Goal: Information Seeking & Learning: Learn about a topic

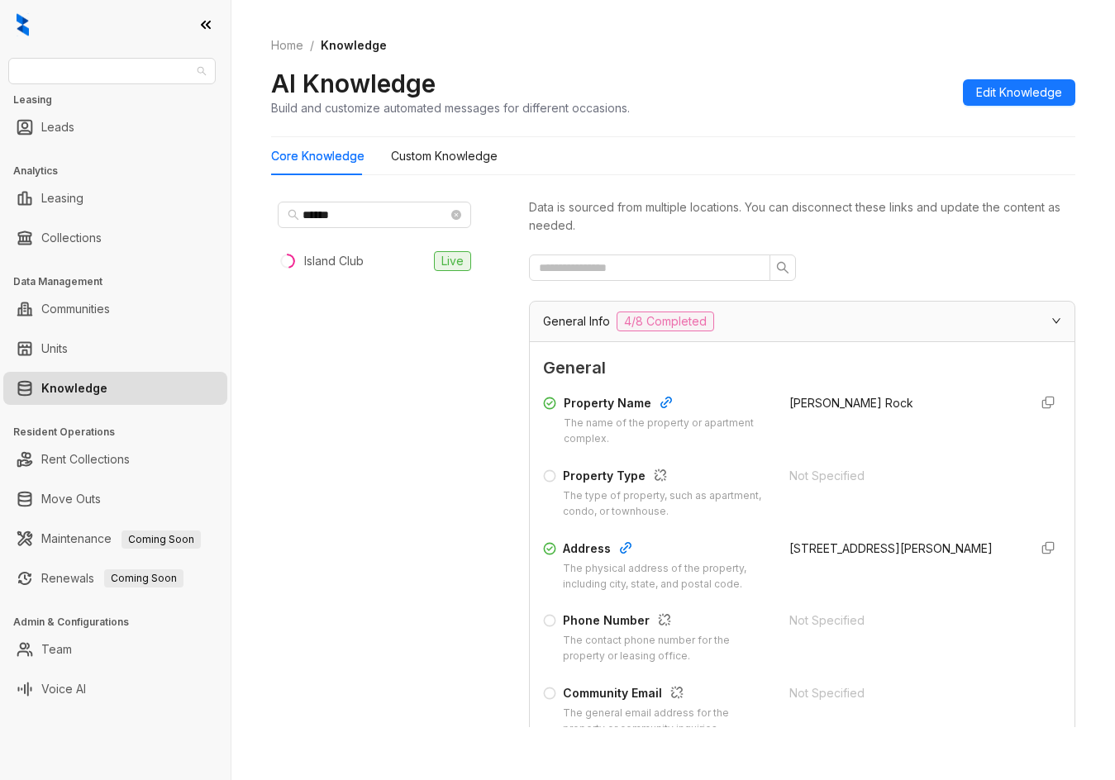
click at [150, 69] on span "Unified Residential" at bounding box center [112, 71] width 188 height 25
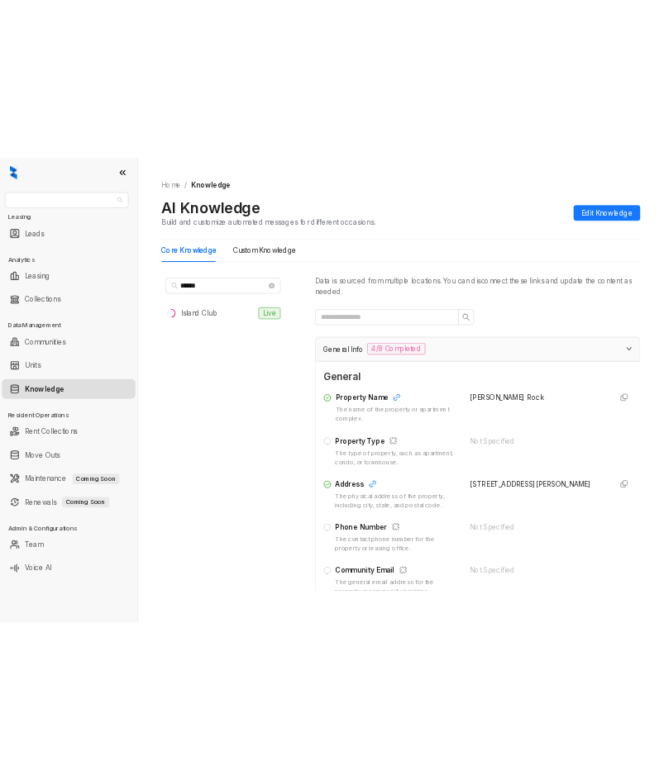
scroll to position [331, 0]
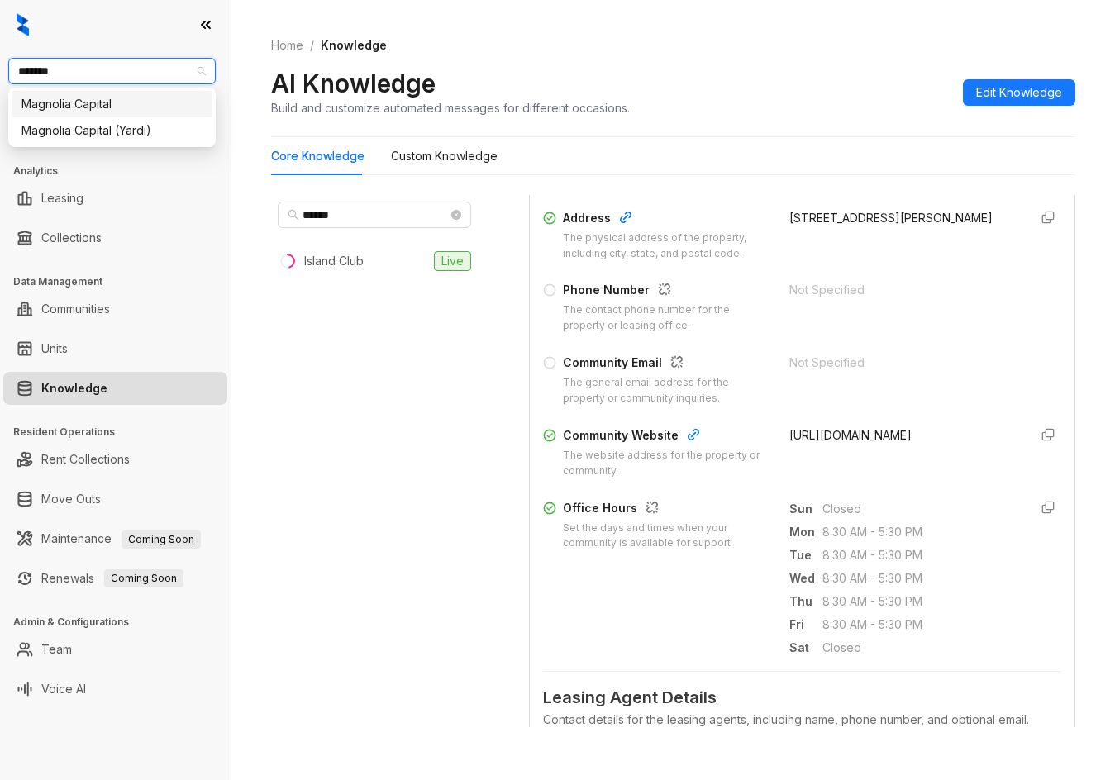
type input "********"
click at [137, 99] on div "Magnolia Capital" at bounding box center [111, 104] width 181 height 18
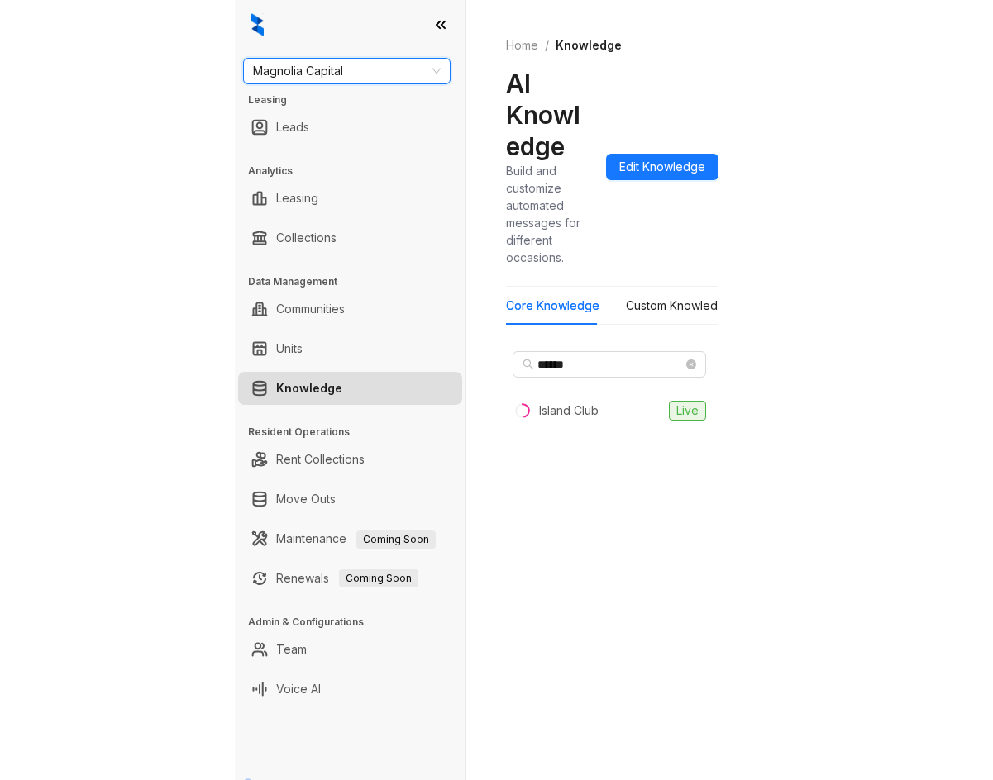
scroll to position [789, 0]
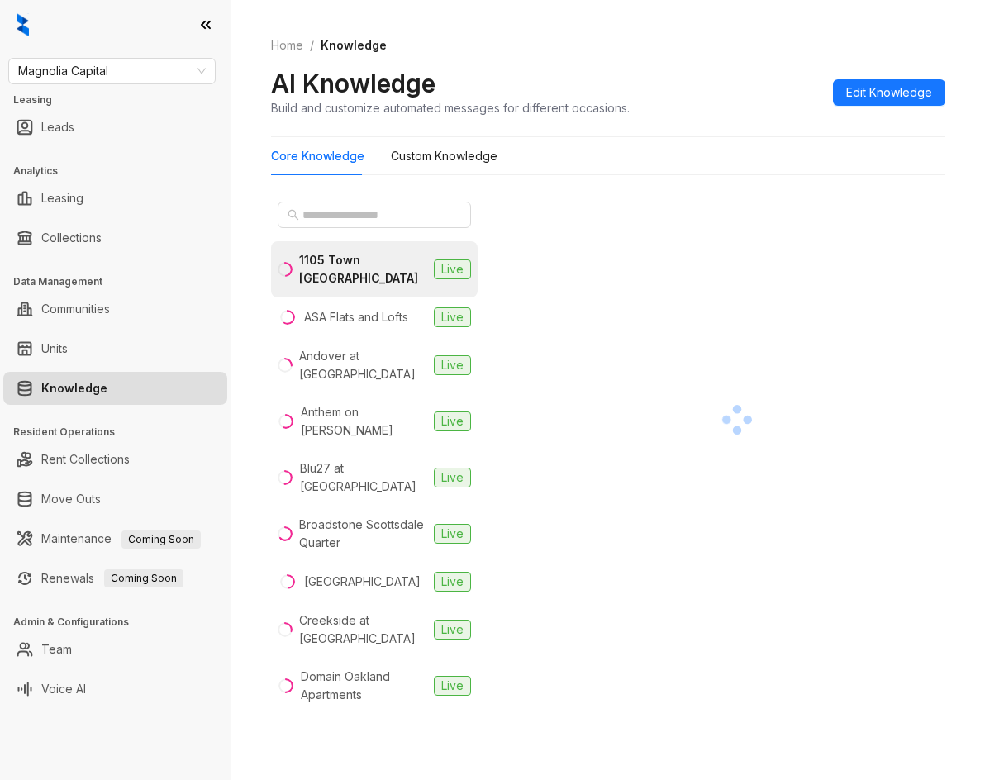
click at [654, 48] on ol "Home / Knowledge" at bounding box center [608, 45] width 674 height 18
click at [451, 219] on span at bounding box center [456, 215] width 10 height 18
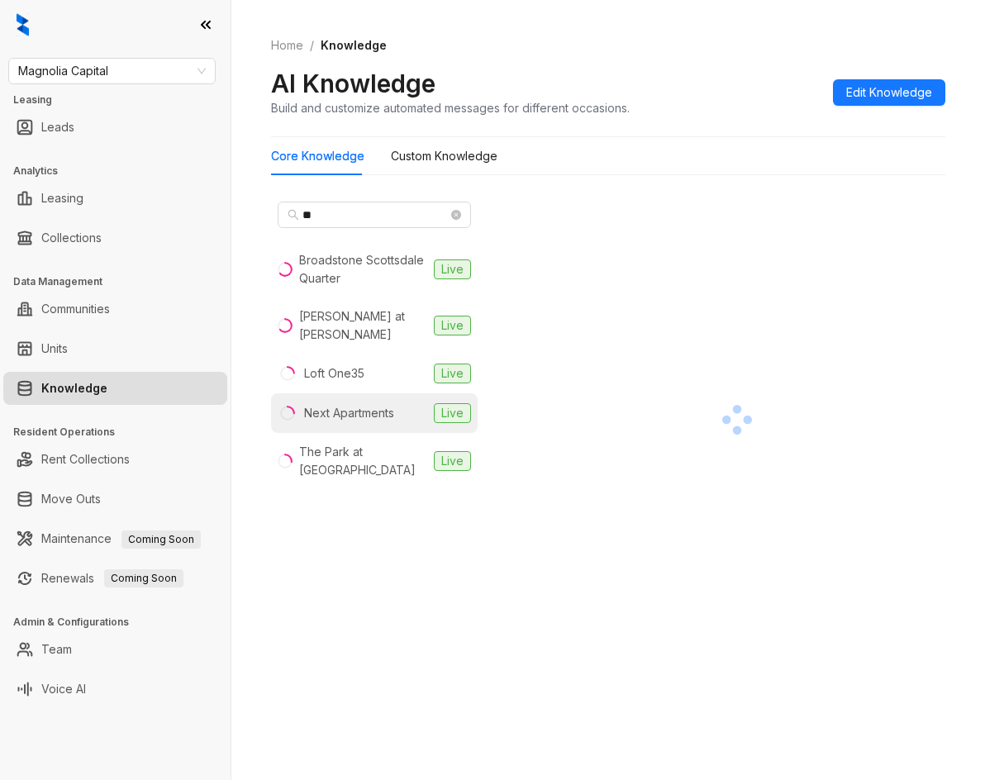
click at [322, 393] on li "Next Apartments Live" at bounding box center [374, 413] width 207 height 40
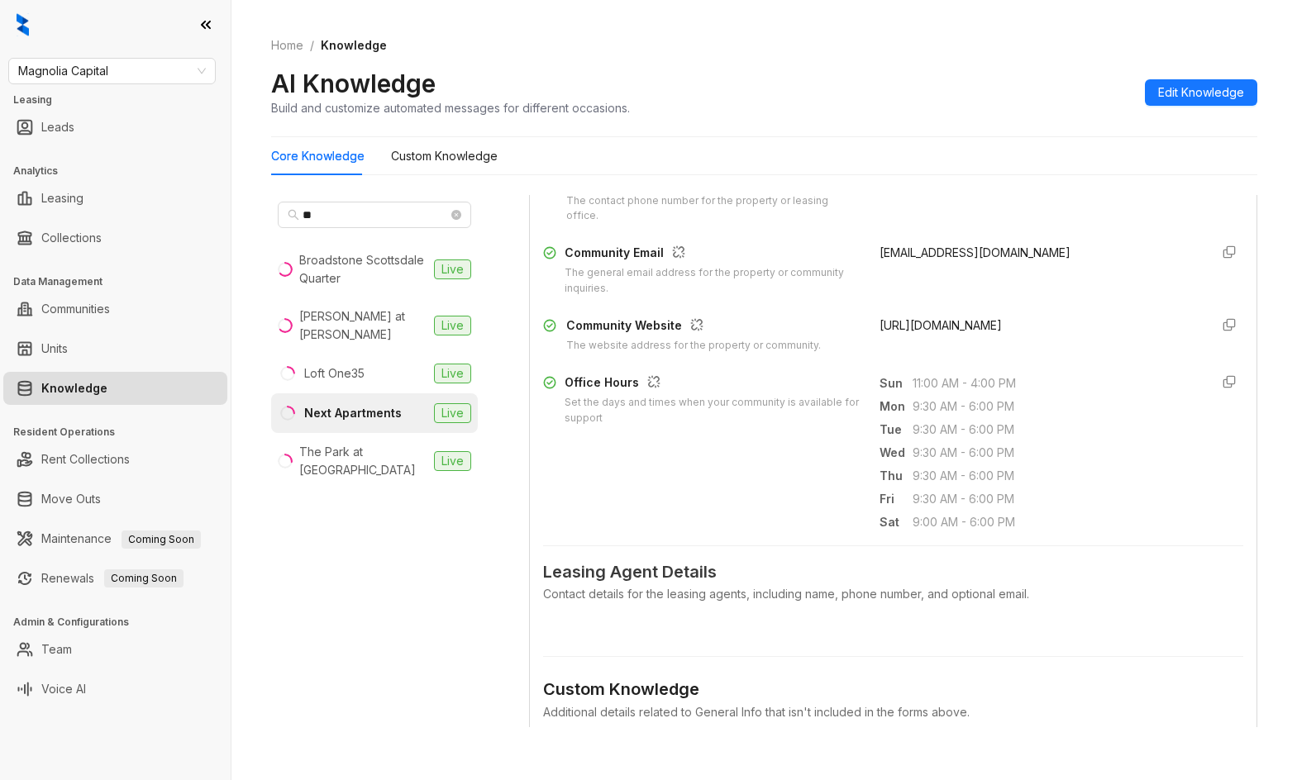
scroll to position [1160, 0]
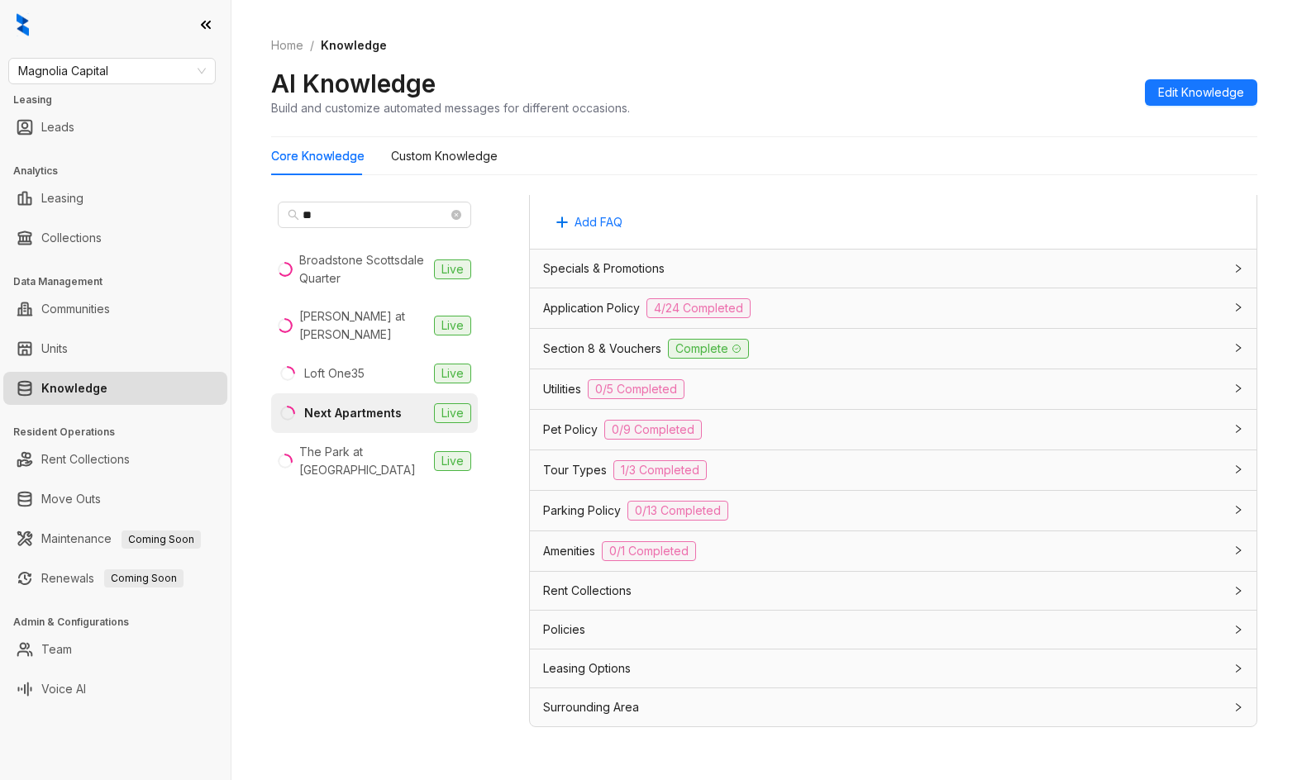
click at [567, 598] on span "Rent Collections" at bounding box center [587, 591] width 88 height 18
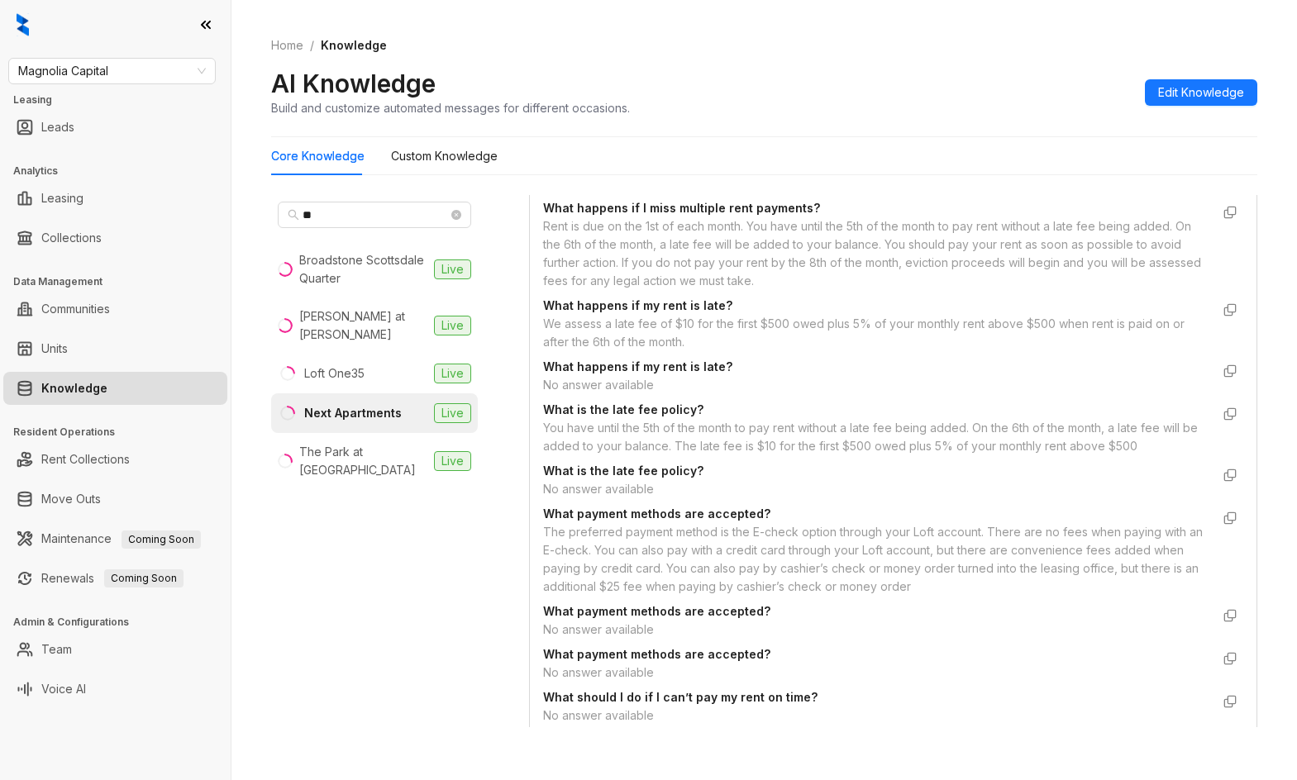
scroll to position [2962, 0]
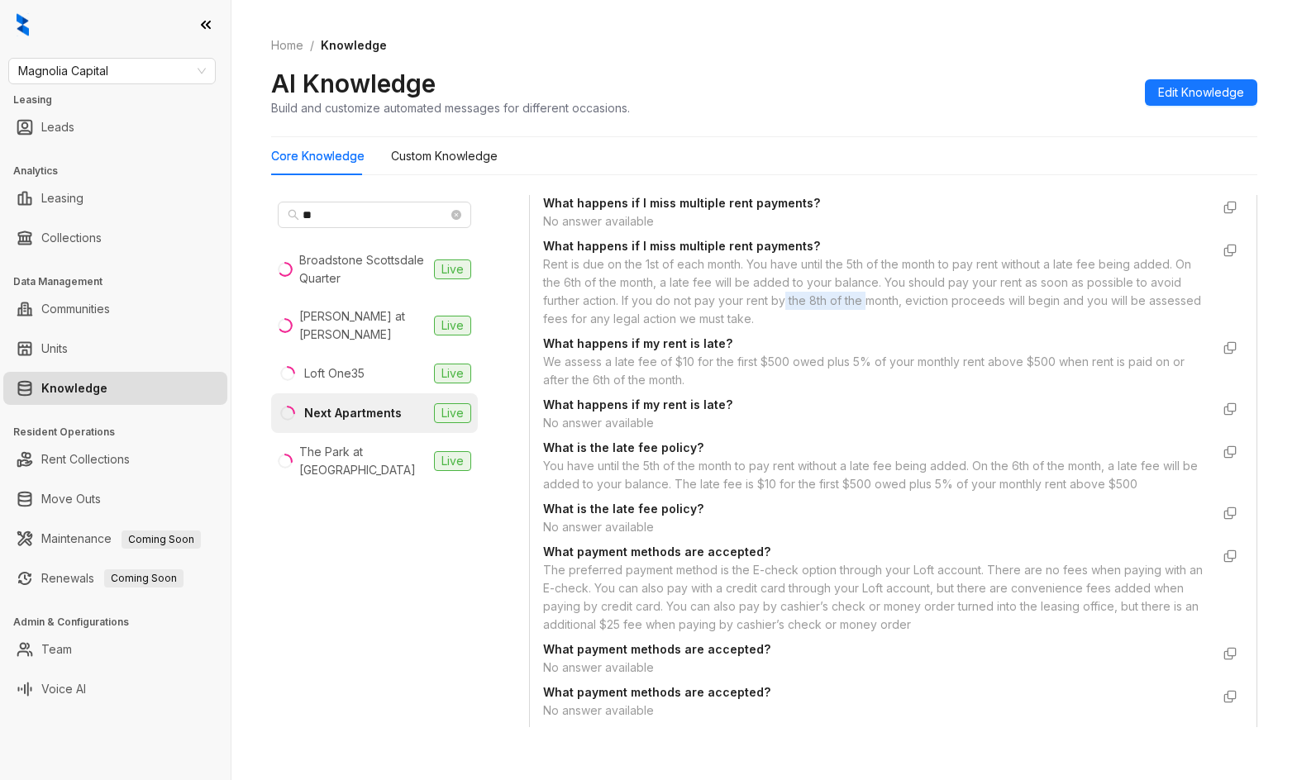
drag, startPoint x: 816, startPoint y: 337, endPoint x: 942, endPoint y: 351, distance: 127.2
click at [904, 328] on div "Rent is due on the 1st of each month. You have until the 5th of the month to pa…" at bounding box center [876, 291] width 667 height 73
click at [942, 328] on div "Rent is due on the 1st of each month. You have until the 5th of the month to pa…" at bounding box center [876, 291] width 667 height 73
click at [774, 49] on ol "Home / Knowledge" at bounding box center [764, 45] width 986 height 18
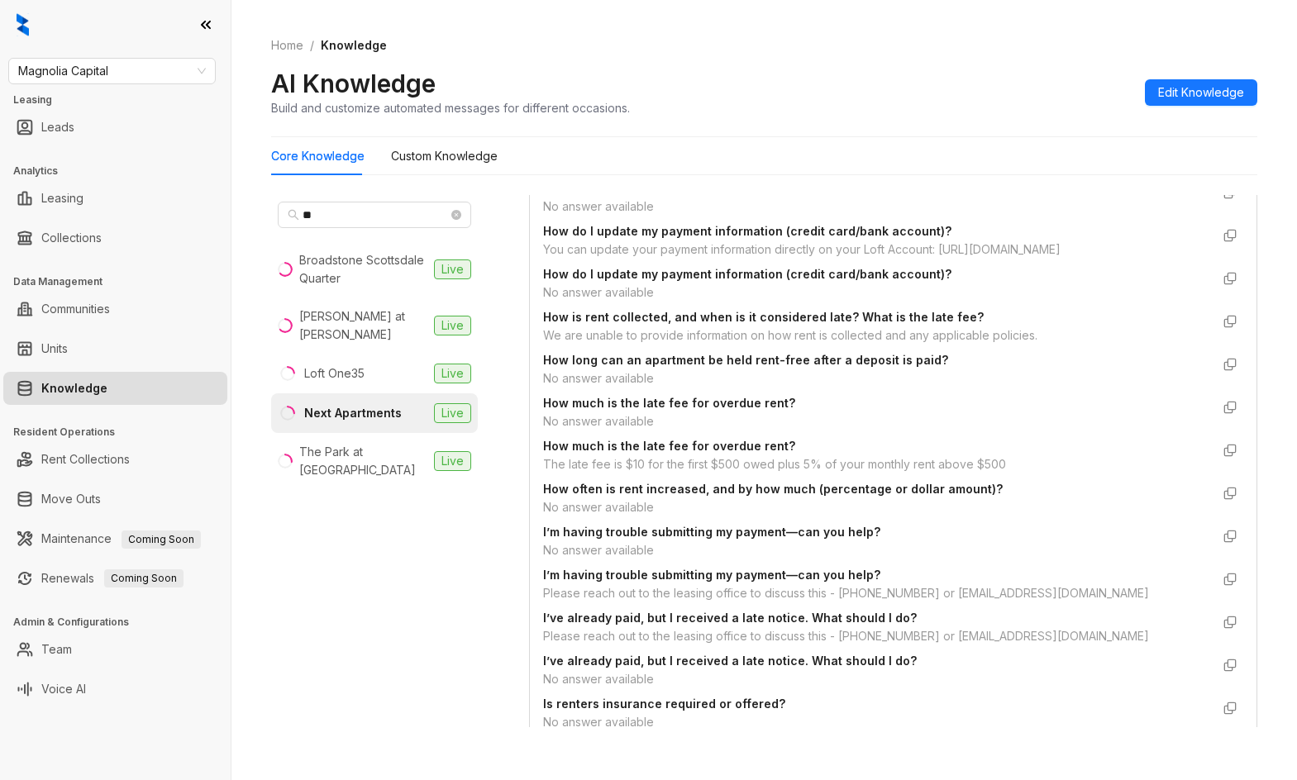
scroll to position [2238, 0]
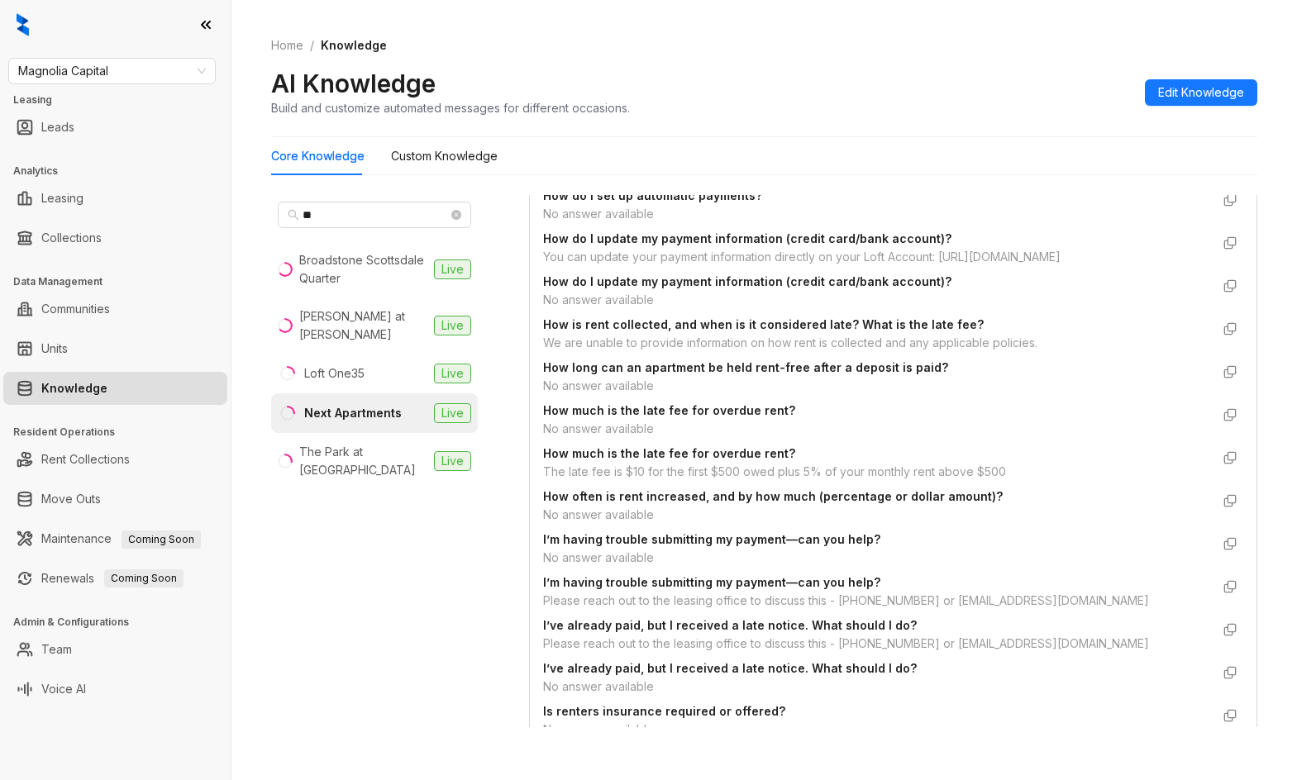
click at [768, 610] on div "Please reach out to the leasing office to discuss this - 872-331-4287 or nextap…" at bounding box center [876, 601] width 667 height 18
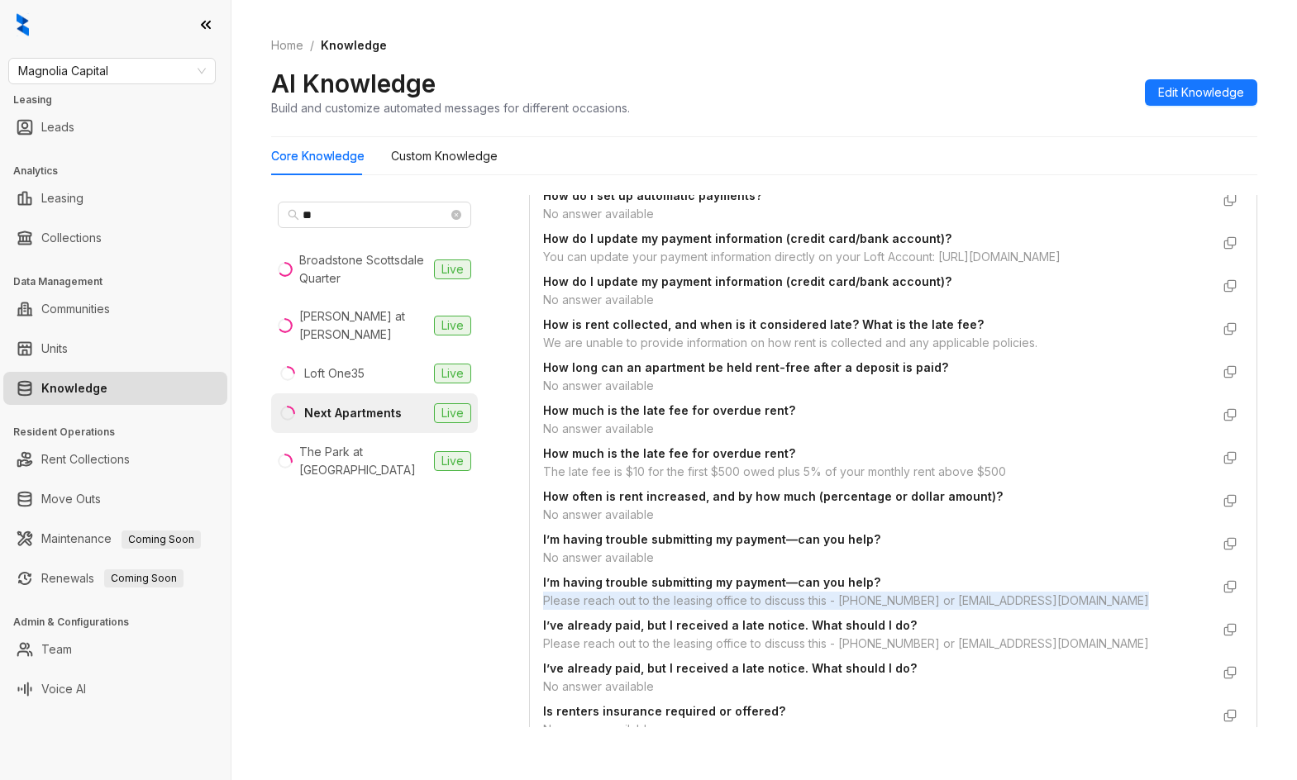
click at [768, 610] on div "Please reach out to the leasing office to discuss this - 872-331-4287 or nextap…" at bounding box center [876, 601] width 667 height 18
click at [755, 610] on div "Please reach out to the leasing office to discuss this - 872-331-4287 or nextap…" at bounding box center [876, 601] width 667 height 18
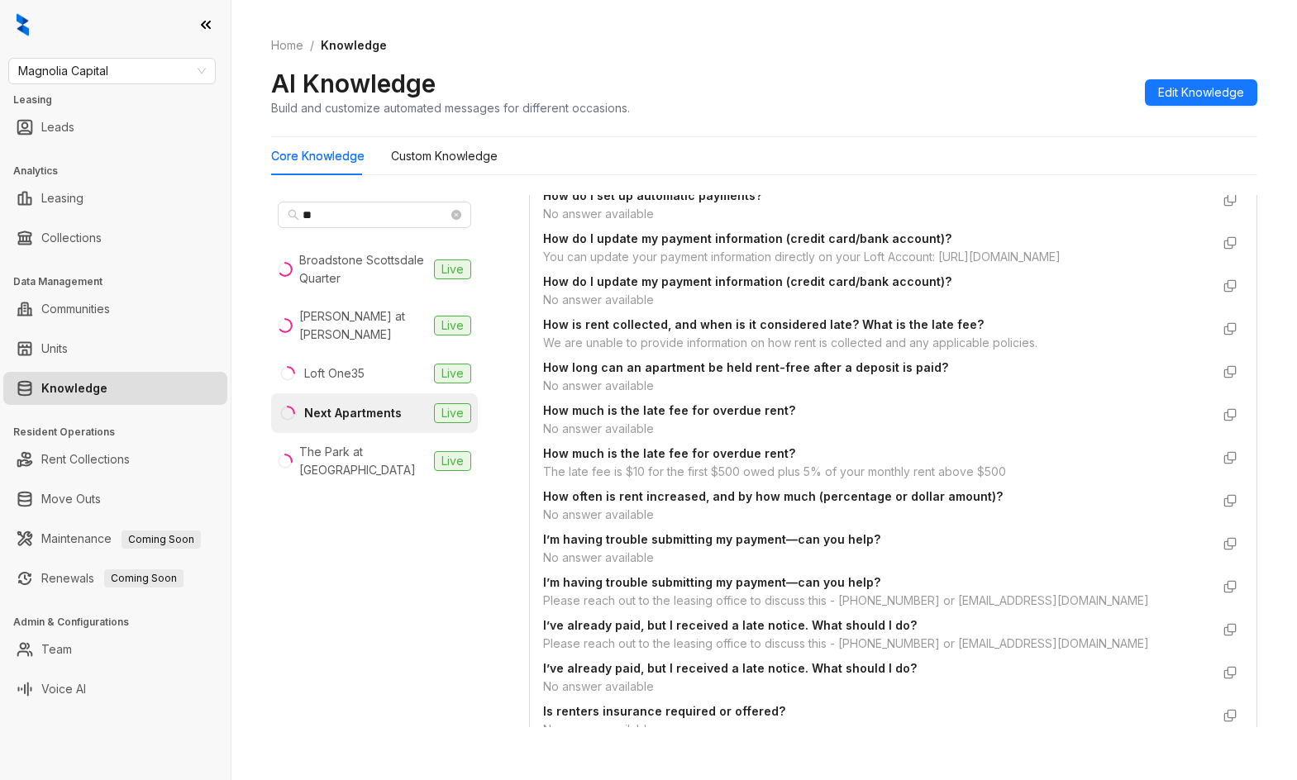
click at [710, 610] on div "Please reach out to the leasing office to discuss this - 872-331-4287 or nextap…" at bounding box center [876, 601] width 667 height 18
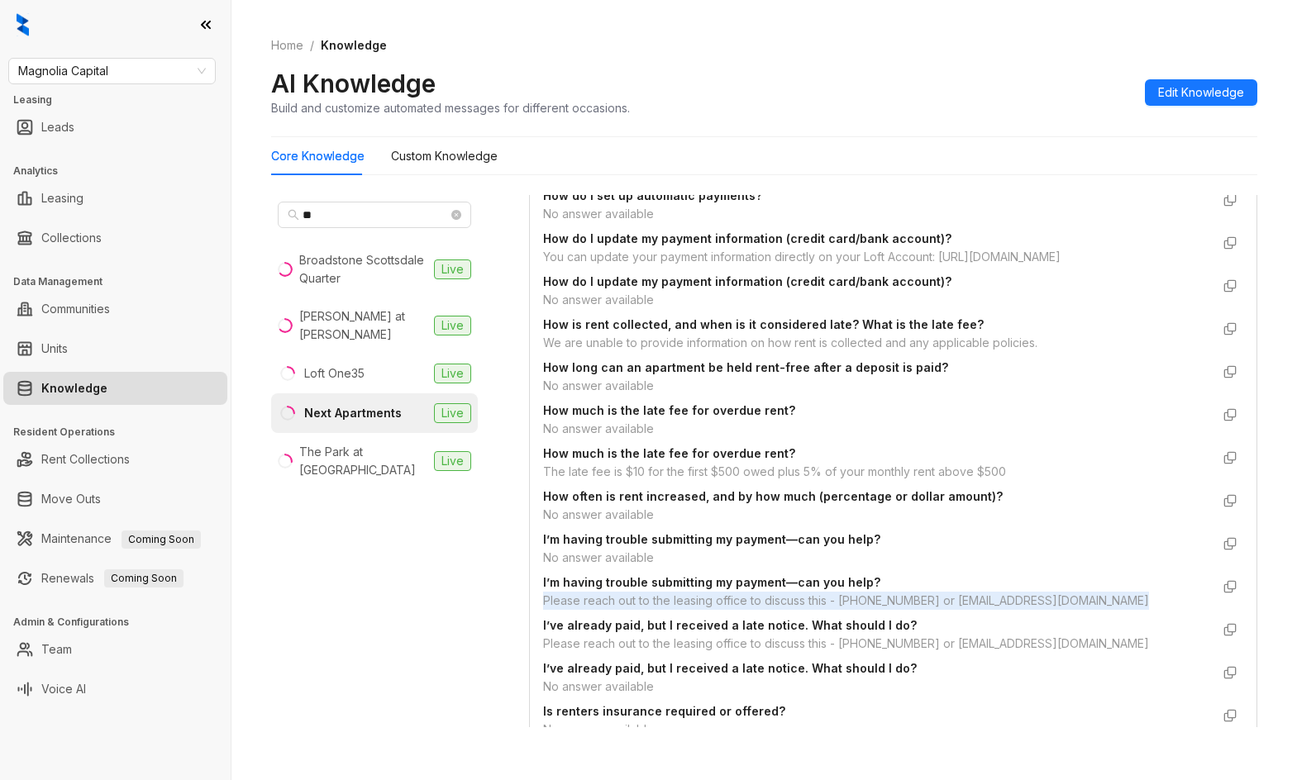
click at [710, 610] on div "Please reach out to the leasing office to discuss this - 872-331-4287 or nextap…" at bounding box center [876, 601] width 667 height 18
copy div "Please reach out to the leasing office to discuss this - 872-331-4287 or nextap…"
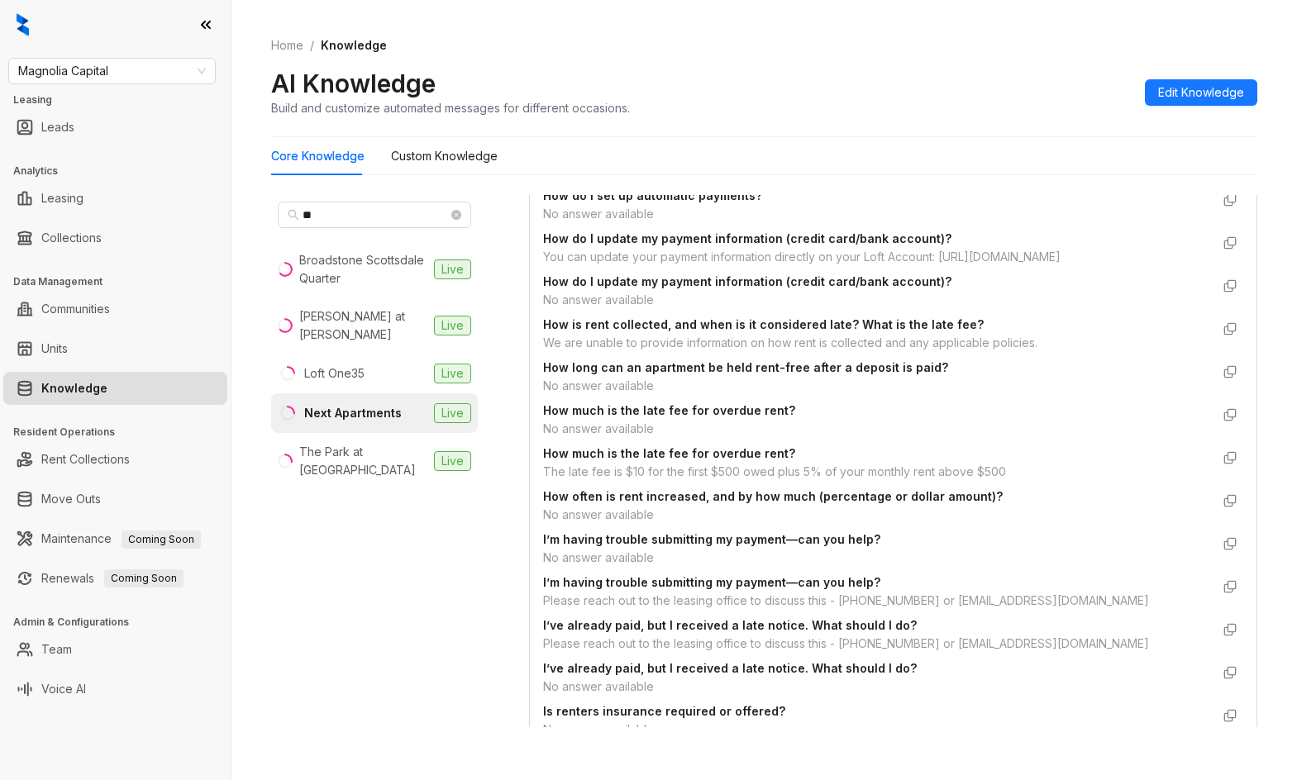
click at [979, 420] on span "How much is the late fee for overdue rent?" at bounding box center [876, 411] width 667 height 18
click at [819, 610] on div "Please reach out to the leasing office to discuss this - 872-331-4287 or nextap…" at bounding box center [876, 601] width 667 height 18
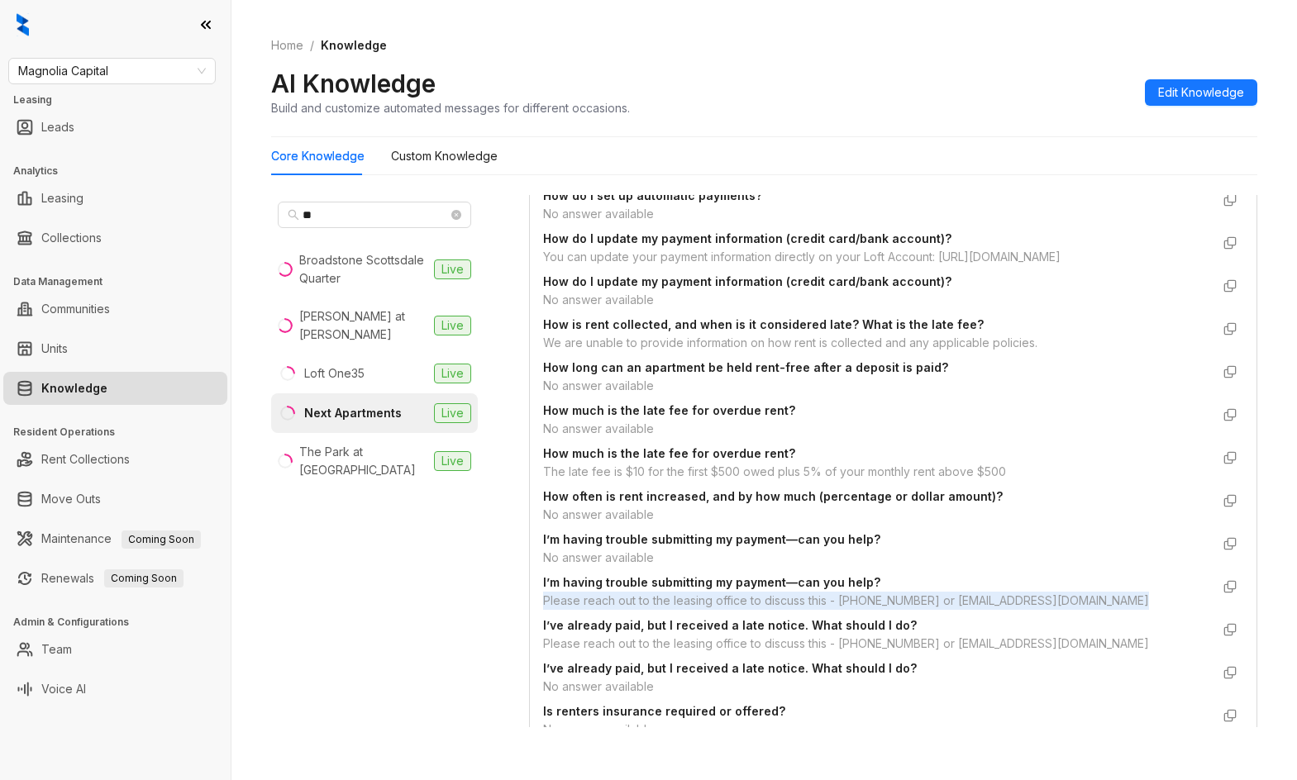
click at [819, 610] on div "Please reach out to the leasing office to discuss this - 872-331-4287 or nextap…" at bounding box center [876, 601] width 667 height 18
copy div "Please reach out to the leasing office to discuss this - 872-331-4287 or nextap…"
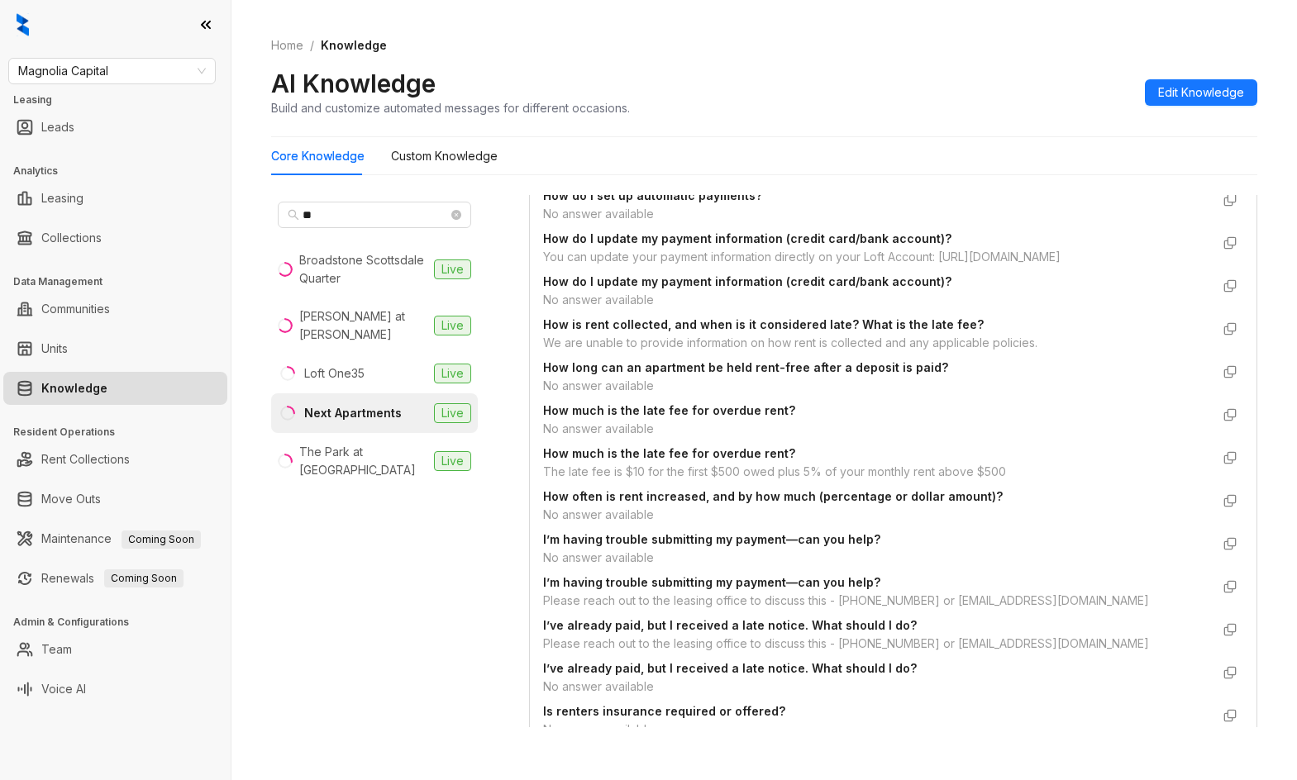
click at [938, 127] on div "Home / Knowledge AI Knowledge Build and customize automated messages for differ…" at bounding box center [764, 77] width 986 height 121
click at [827, 28] on div "Home / Knowledge AI Knowledge Build and customize automated messages for differ…" at bounding box center [764, 77] width 986 height 121
click at [310, 210] on input "**" at bounding box center [375, 215] width 145 height 18
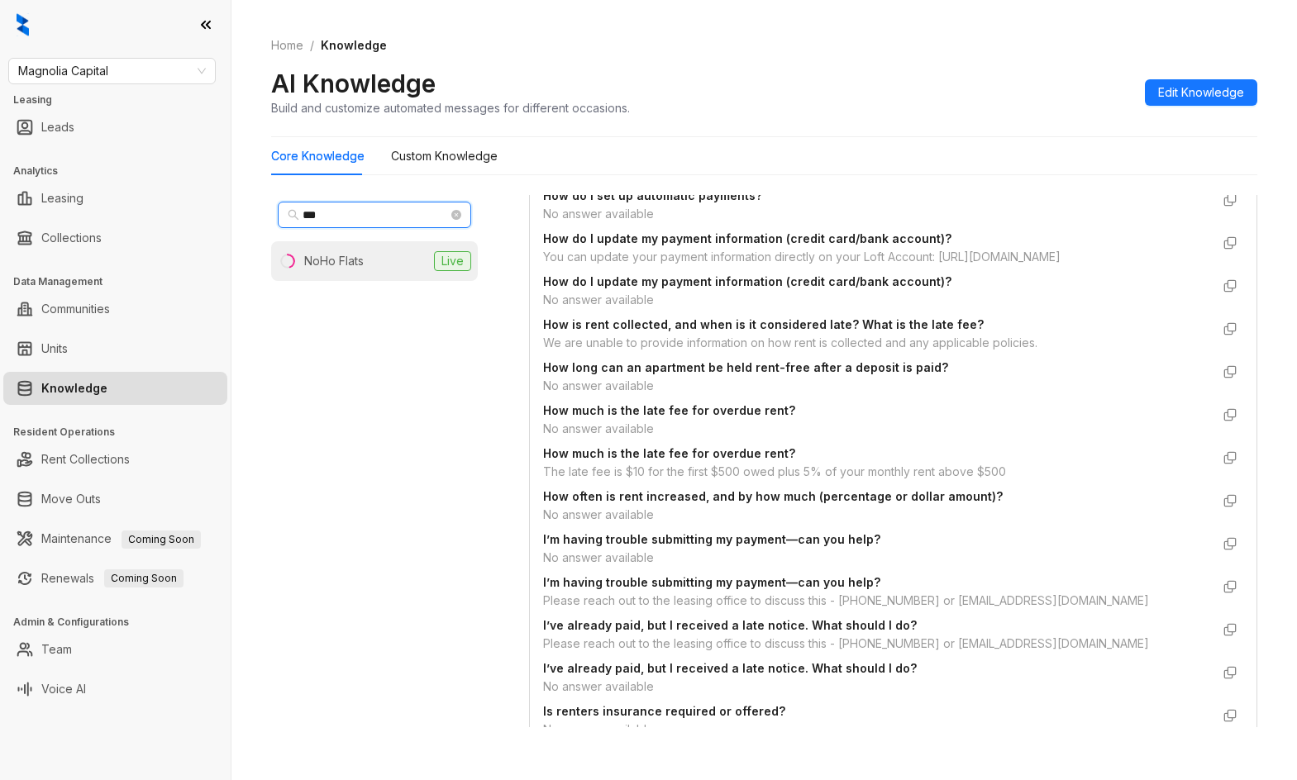
type input "***"
click at [327, 250] on li "NoHo Flats Live" at bounding box center [374, 261] width 207 height 40
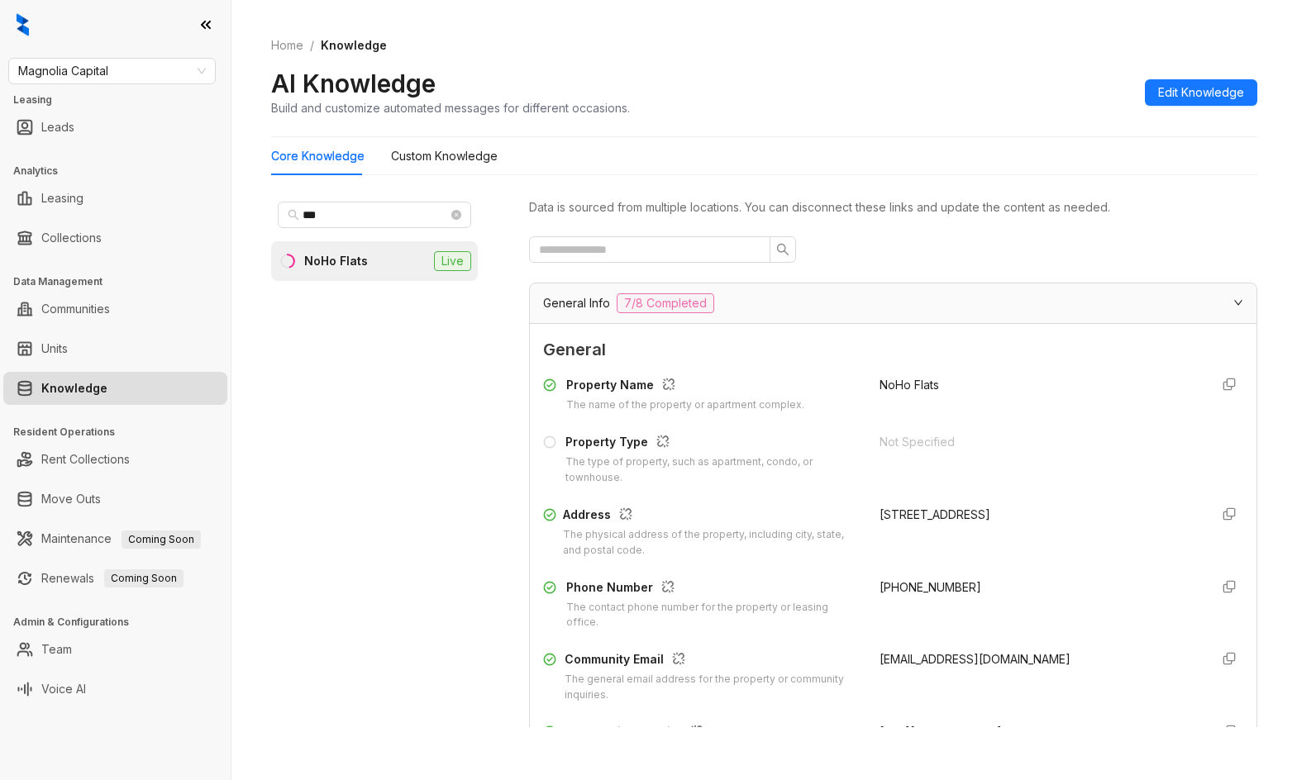
click at [970, 441] on div "Not Specified" at bounding box center [1037, 442] width 317 height 18
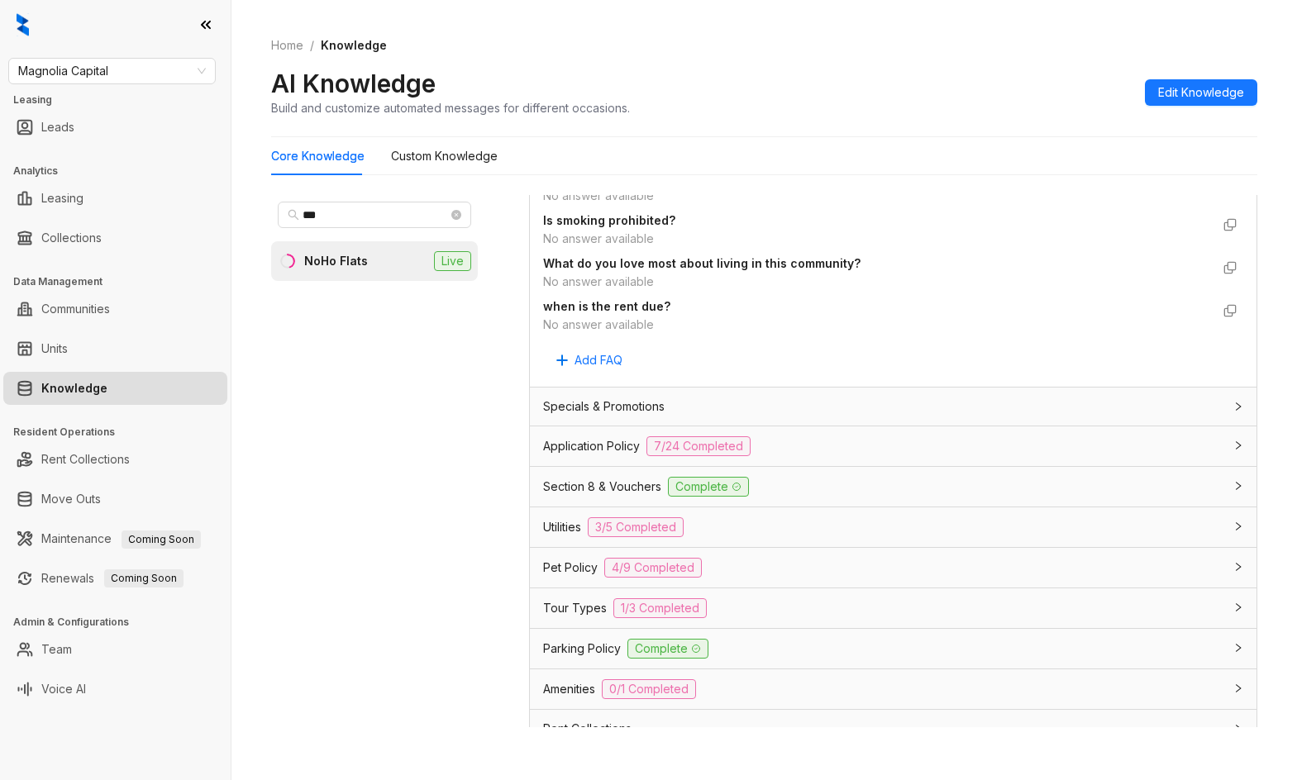
scroll to position [1179, 0]
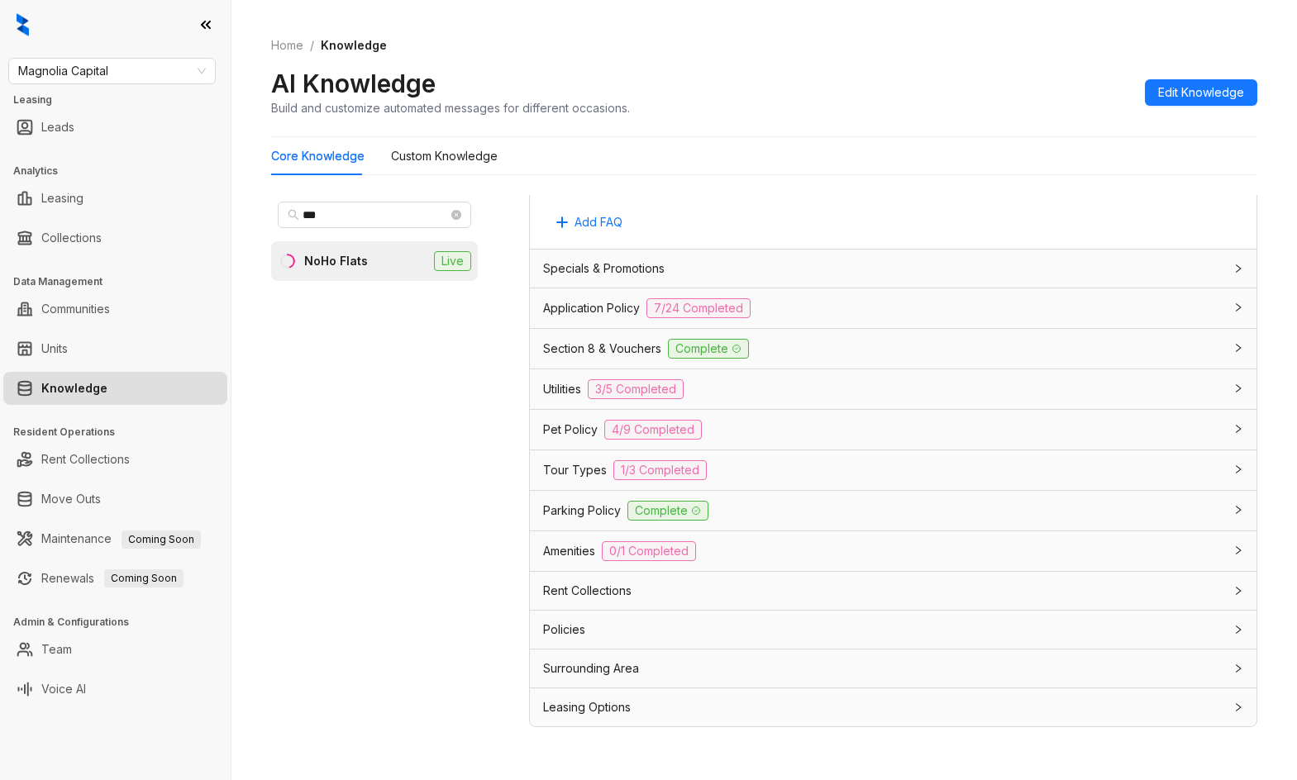
click at [569, 593] on span "Rent Collections" at bounding box center [587, 591] width 88 height 18
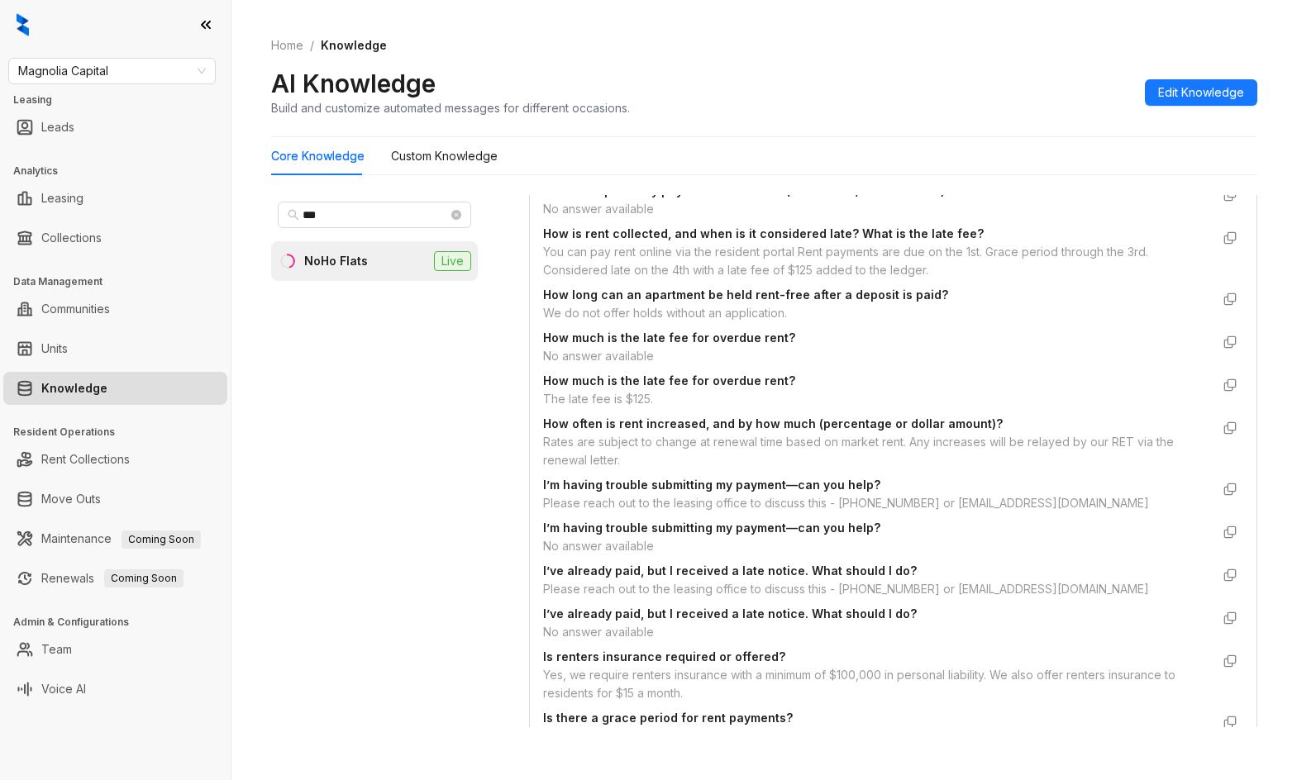
scroll to position [2344, 0]
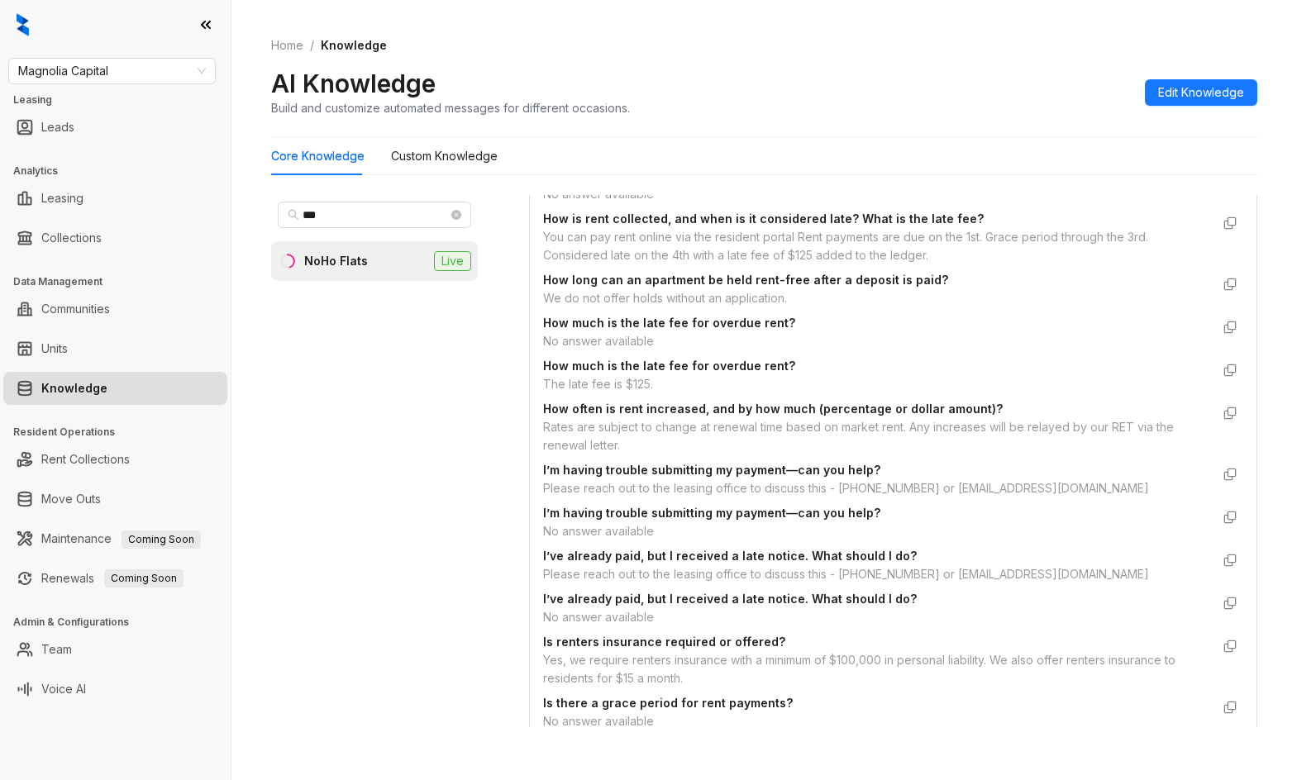
click at [681, 498] on div "Please reach out to the leasing office to discuss this - (813) 945-9895 or noho…" at bounding box center [876, 488] width 667 height 18
click at [683, 498] on div "Please reach out to the leasing office to discuss this - (813) 945-9895 or noho…" at bounding box center [876, 488] width 667 height 18
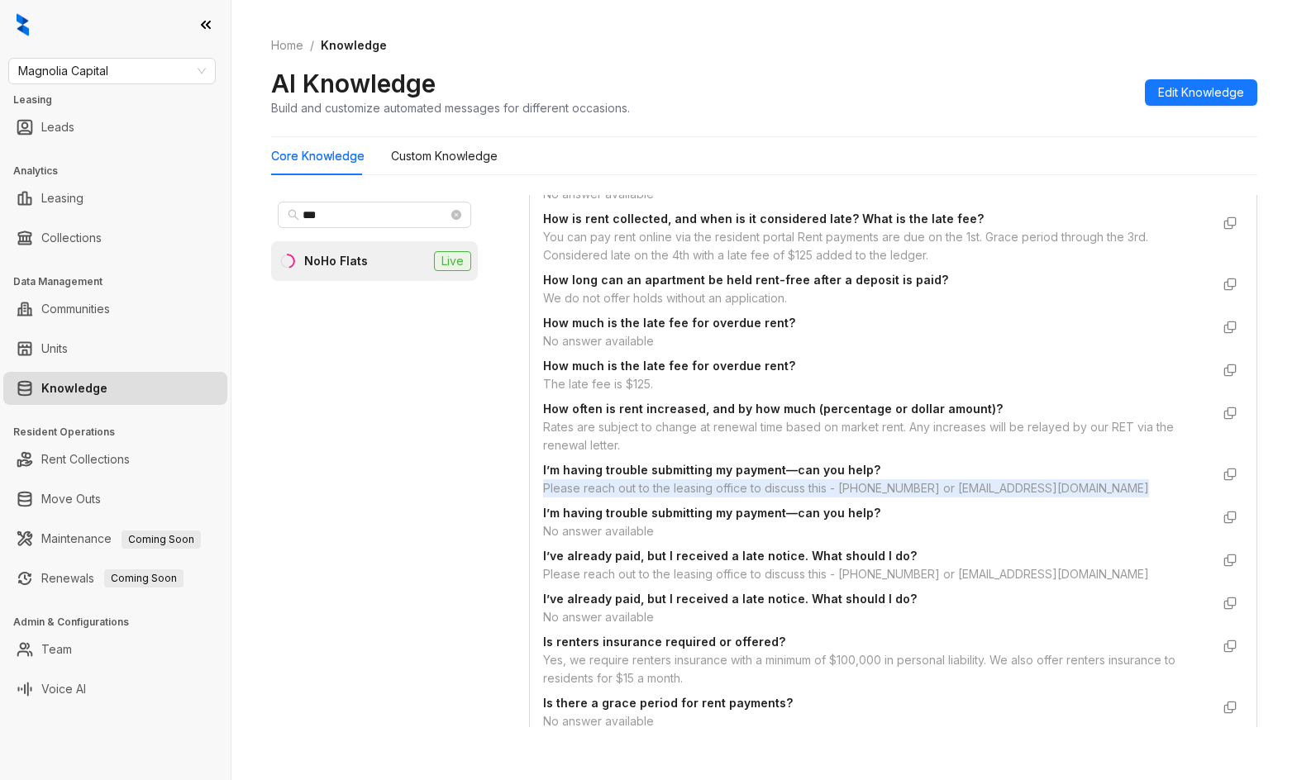
click at [683, 498] on div "Please reach out to the leasing office to discuss this - (813) 945-9895 or noho…" at bounding box center [876, 488] width 667 height 18
copy div "Please reach out to the leasing office to discuss this - (813) 945-9895 or noho…"
click at [154, 77] on span "Magnolia Capital" at bounding box center [112, 71] width 188 height 25
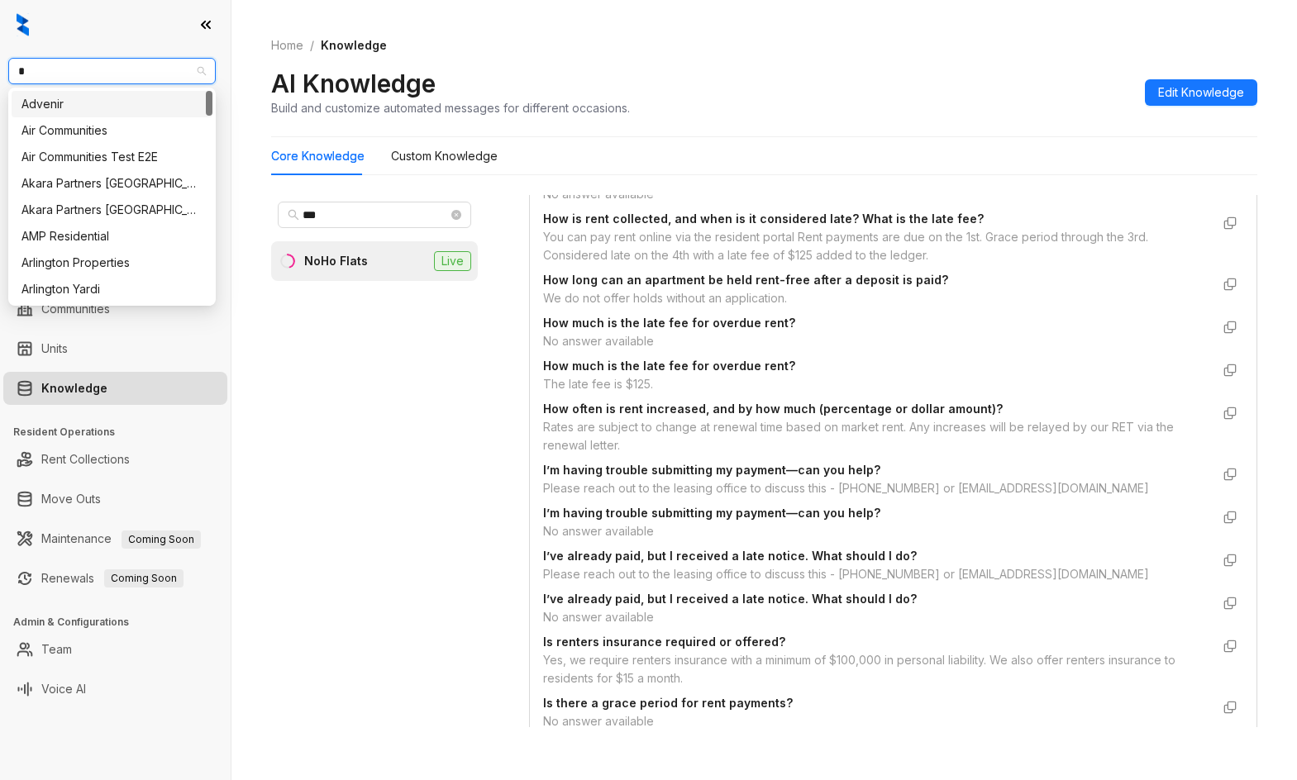
type input "**"
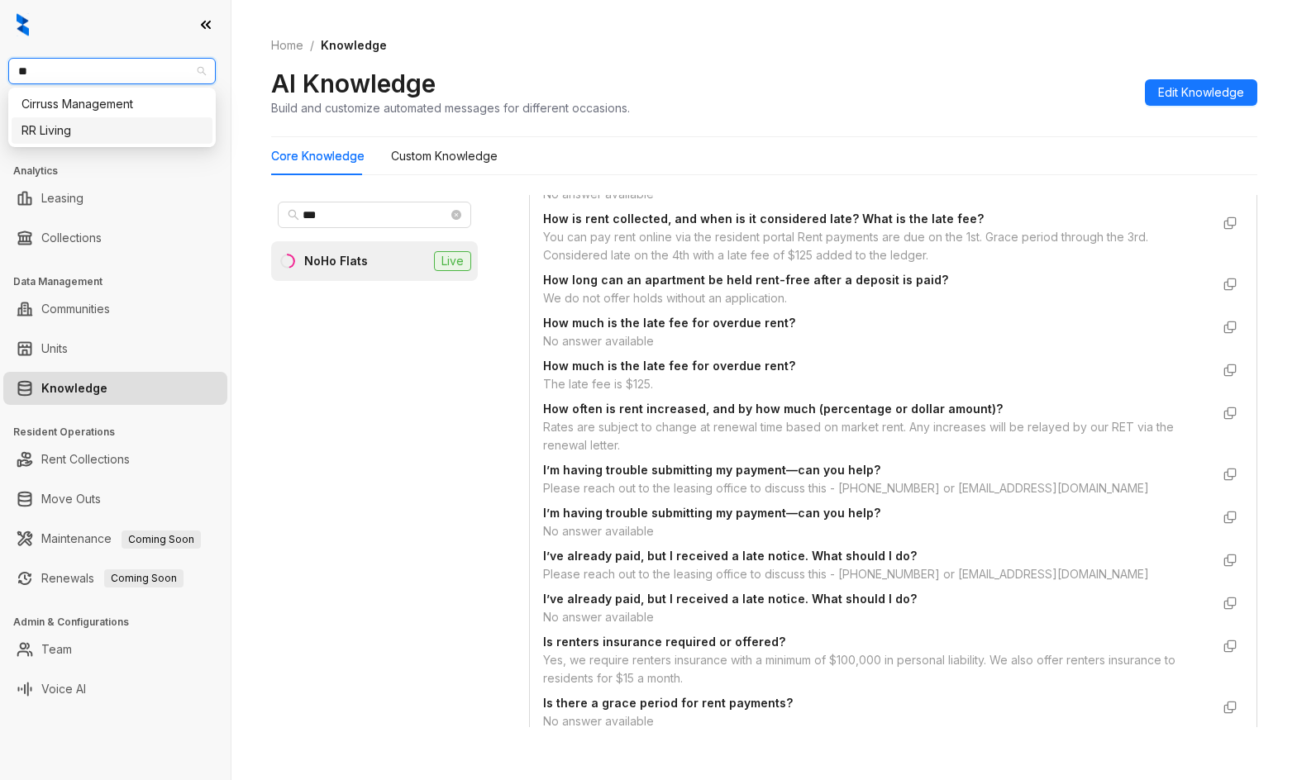
click at [131, 123] on div "RR Living" at bounding box center [111, 131] width 181 height 18
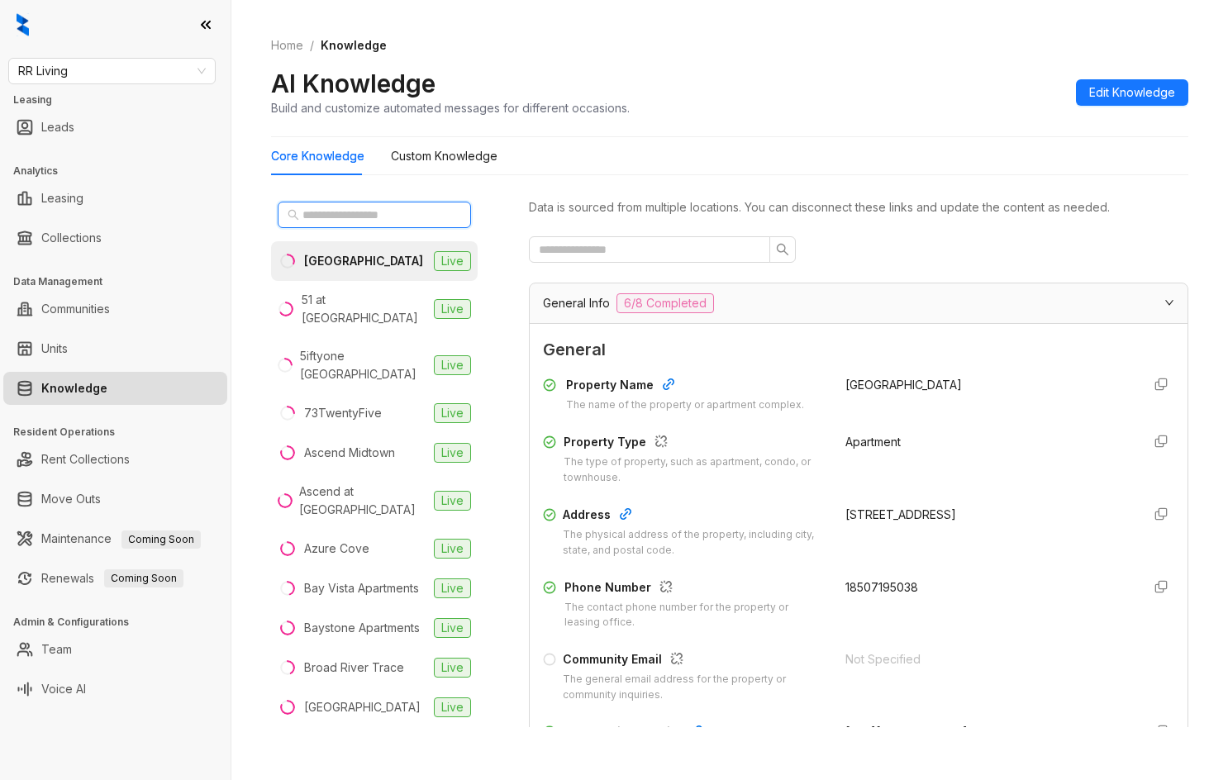
click at [402, 222] on input "text" at bounding box center [375, 215] width 145 height 18
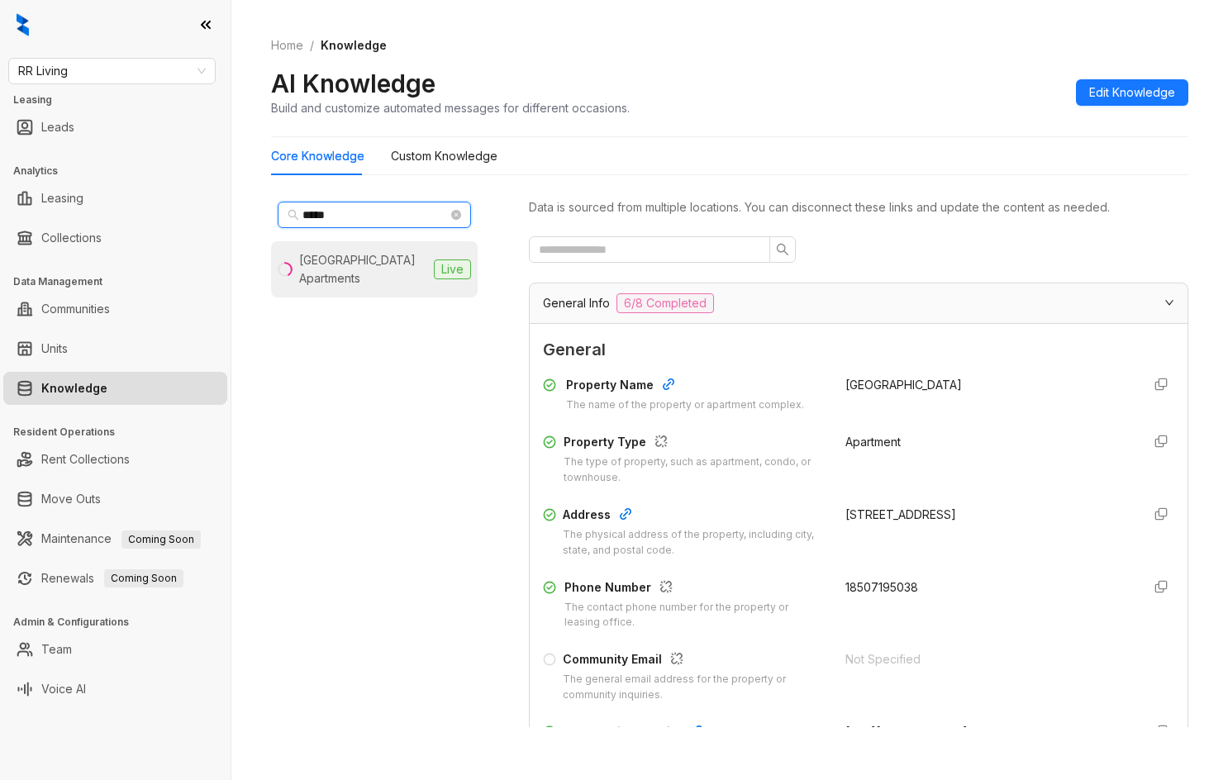
type input "*****"
click at [379, 264] on div "White Oak Estates Apartments" at bounding box center [363, 269] width 128 height 36
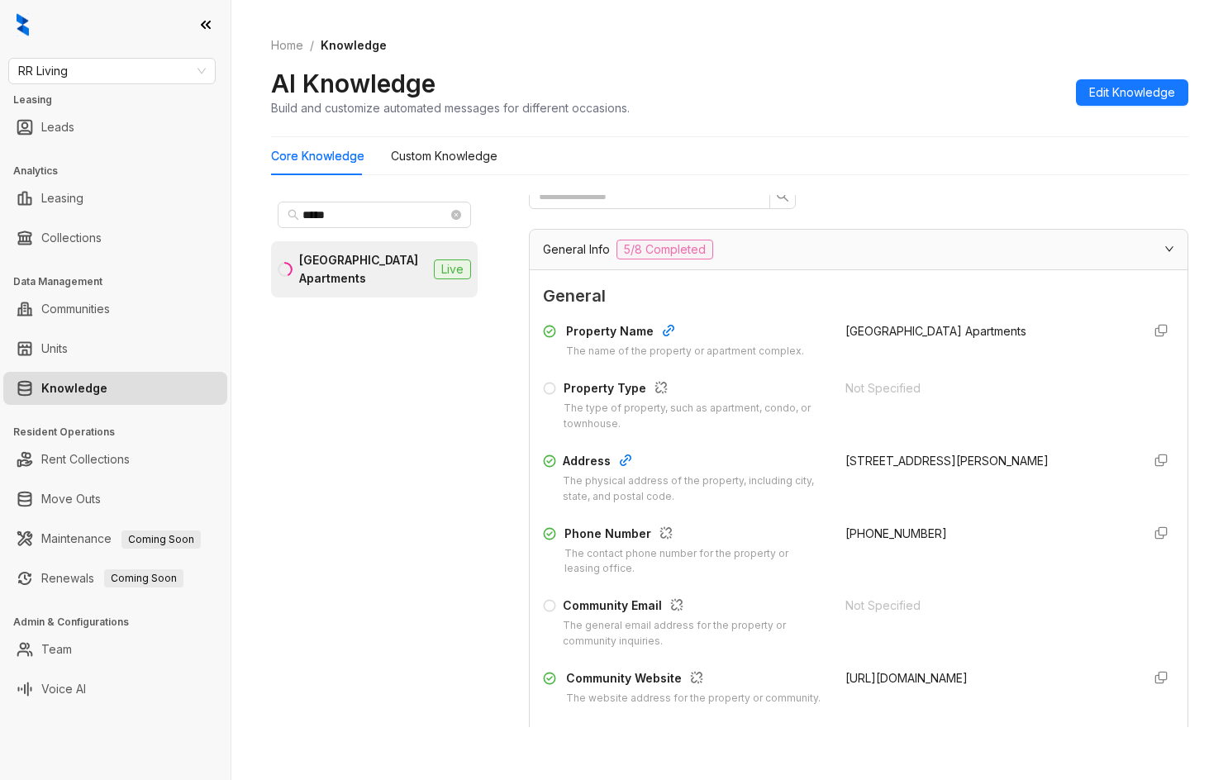
scroll to position [83, 0]
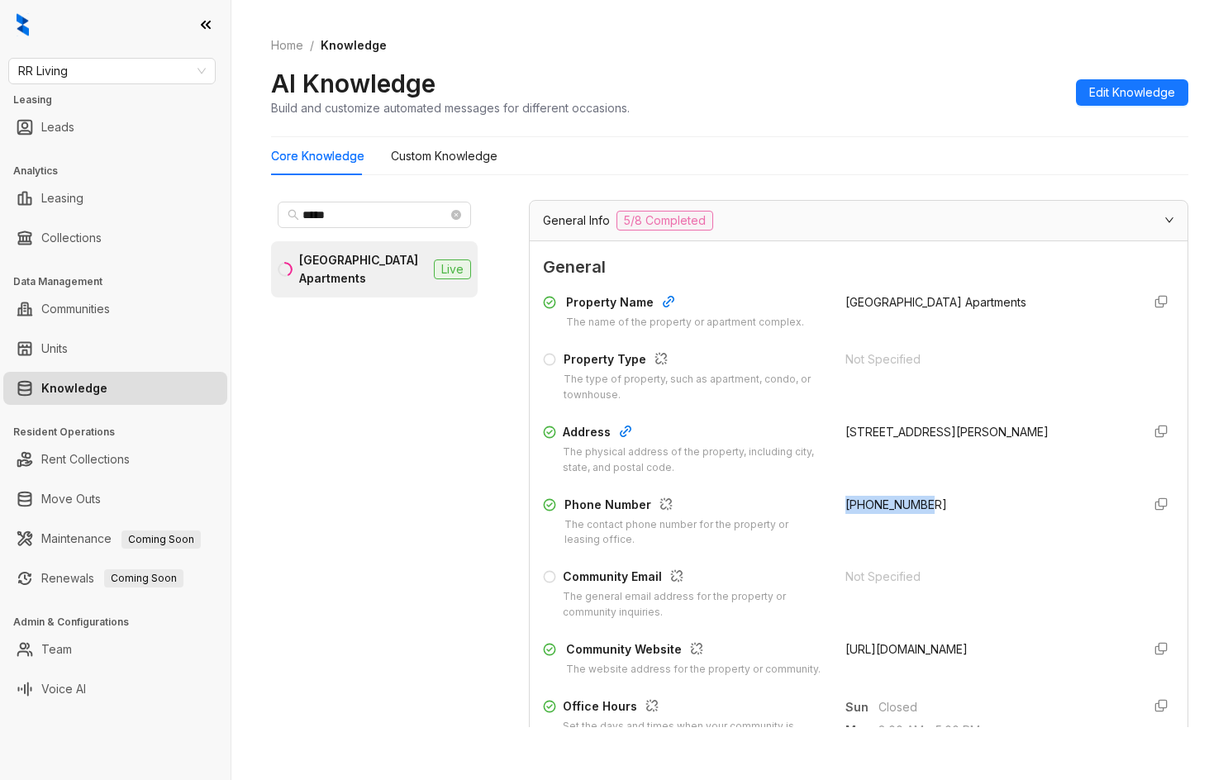
drag, startPoint x: 835, startPoint y: 495, endPoint x: 927, endPoint y: 491, distance: 91.8
click at [927, 491] on div "Property Name The name of the property or apartment complex. White Oak Estates …" at bounding box center [858, 485] width 631 height 397
copy span "+16018911531"
click at [145, 66] on span "RR Living" at bounding box center [112, 71] width 188 height 25
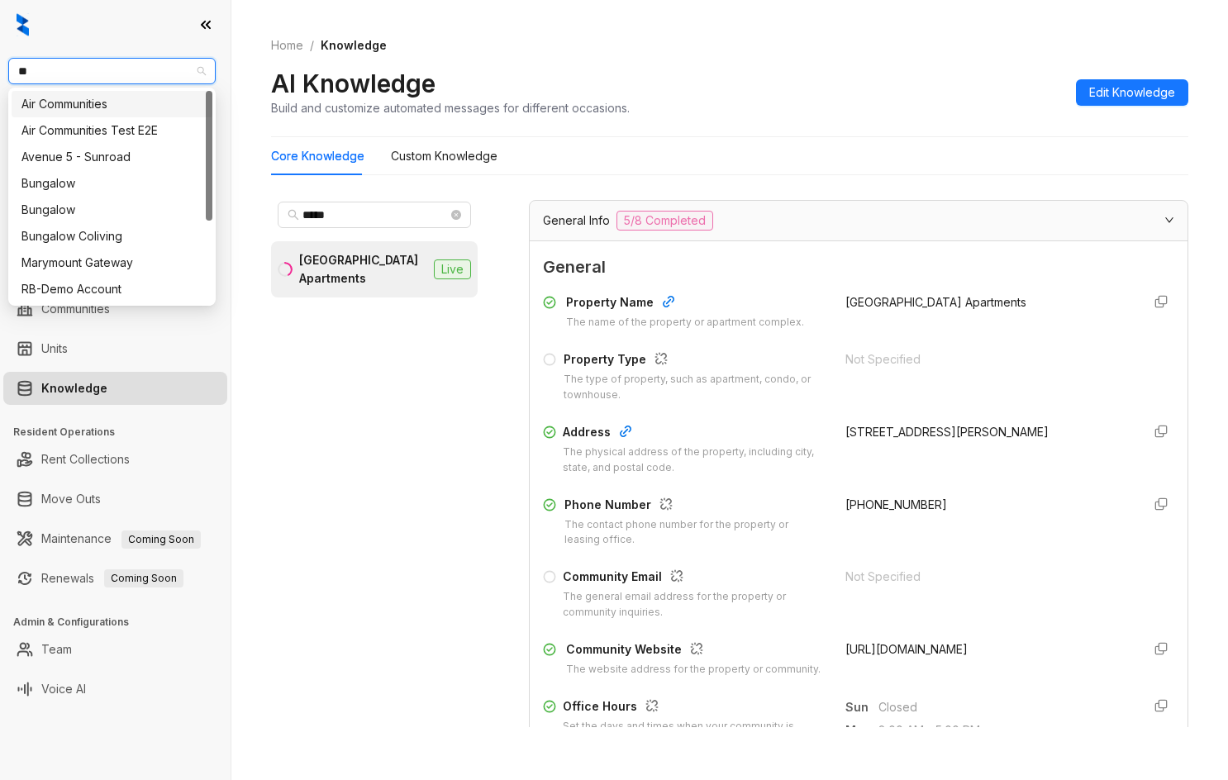
type input "***"
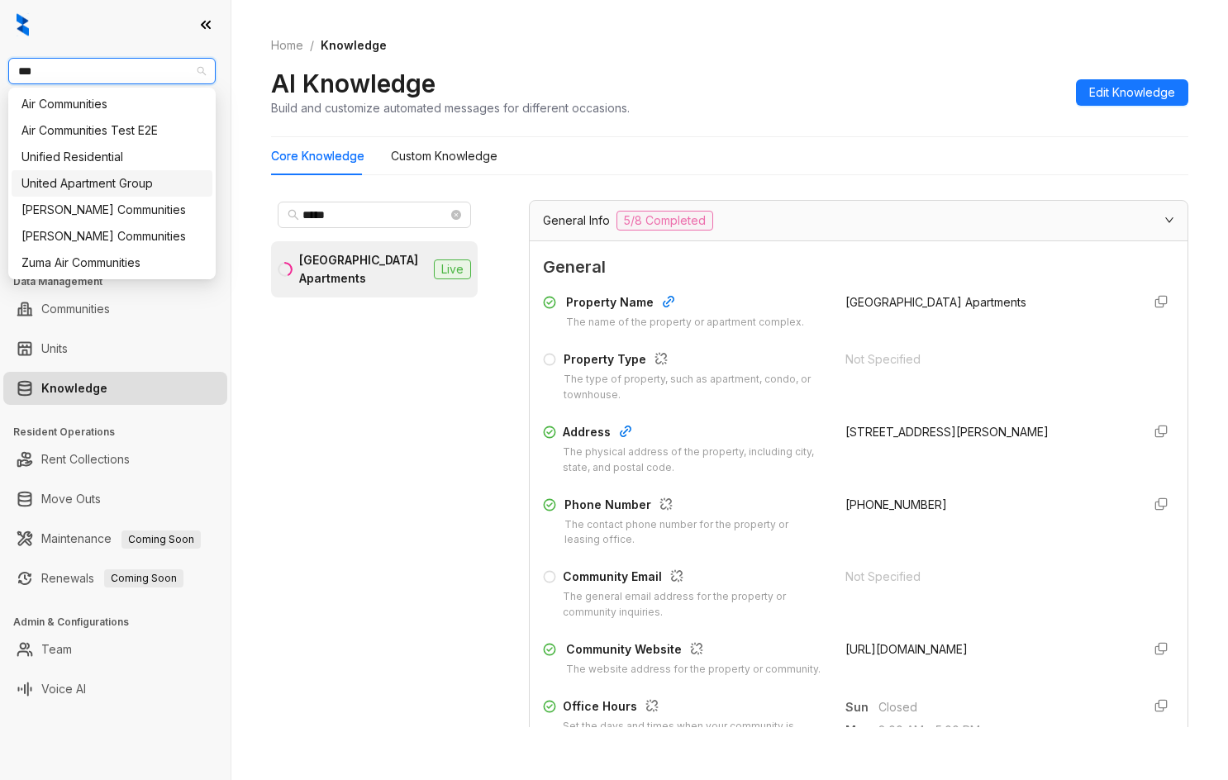
click at [111, 187] on div "United Apartment Group" at bounding box center [111, 183] width 181 height 18
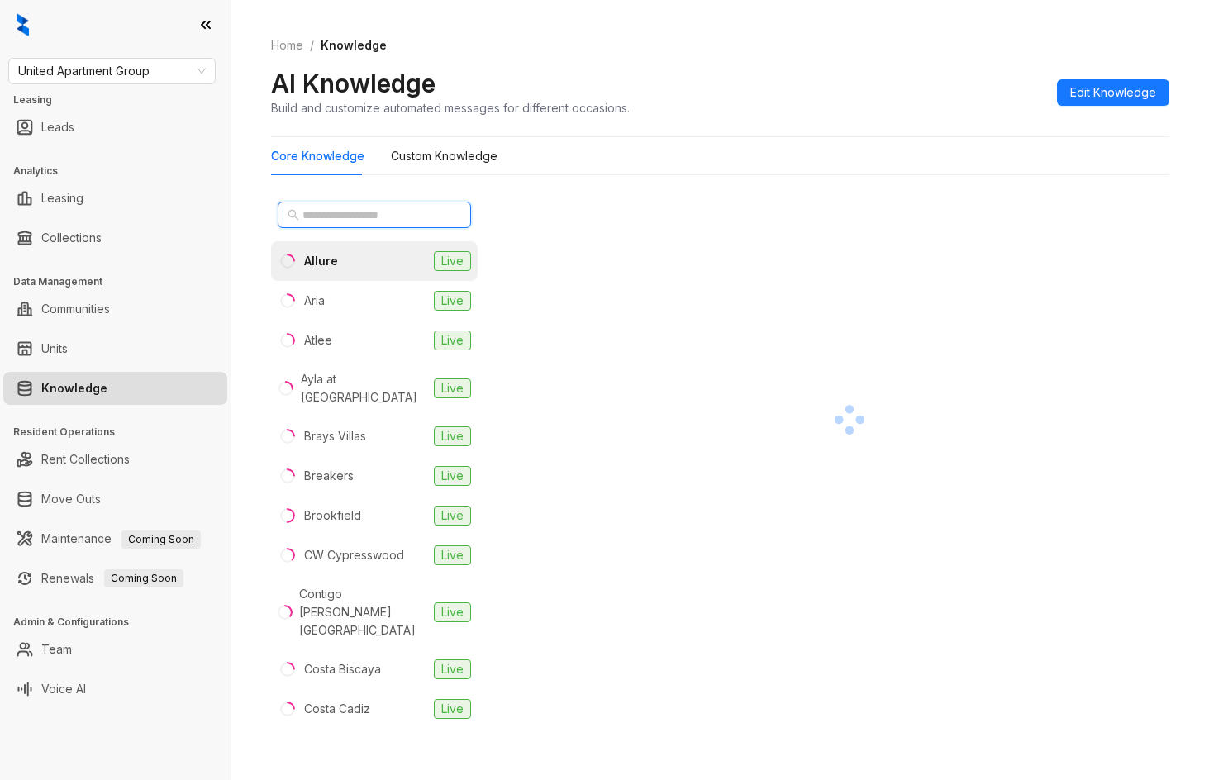
click at [403, 207] on input "text" at bounding box center [375, 215] width 145 height 18
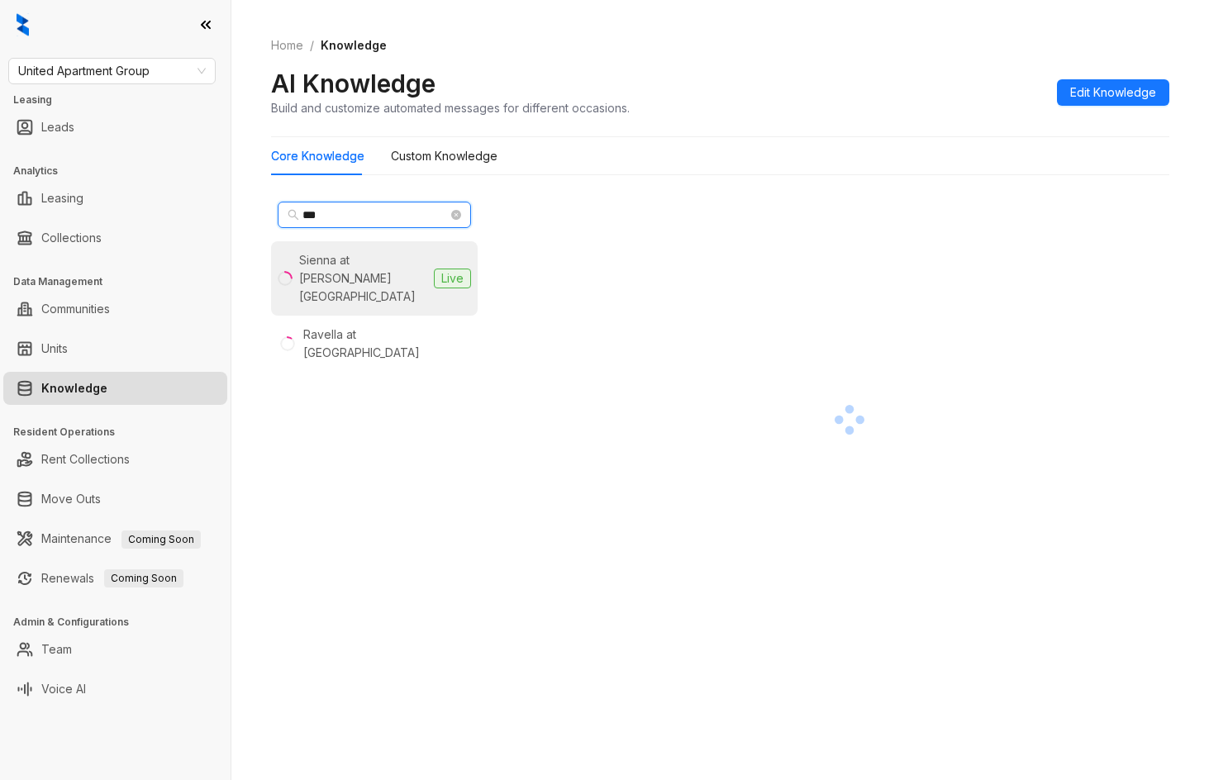
type input "***"
click at [362, 261] on div "Sienna at [PERSON_NAME][GEOGRAPHIC_DATA]" at bounding box center [363, 278] width 128 height 55
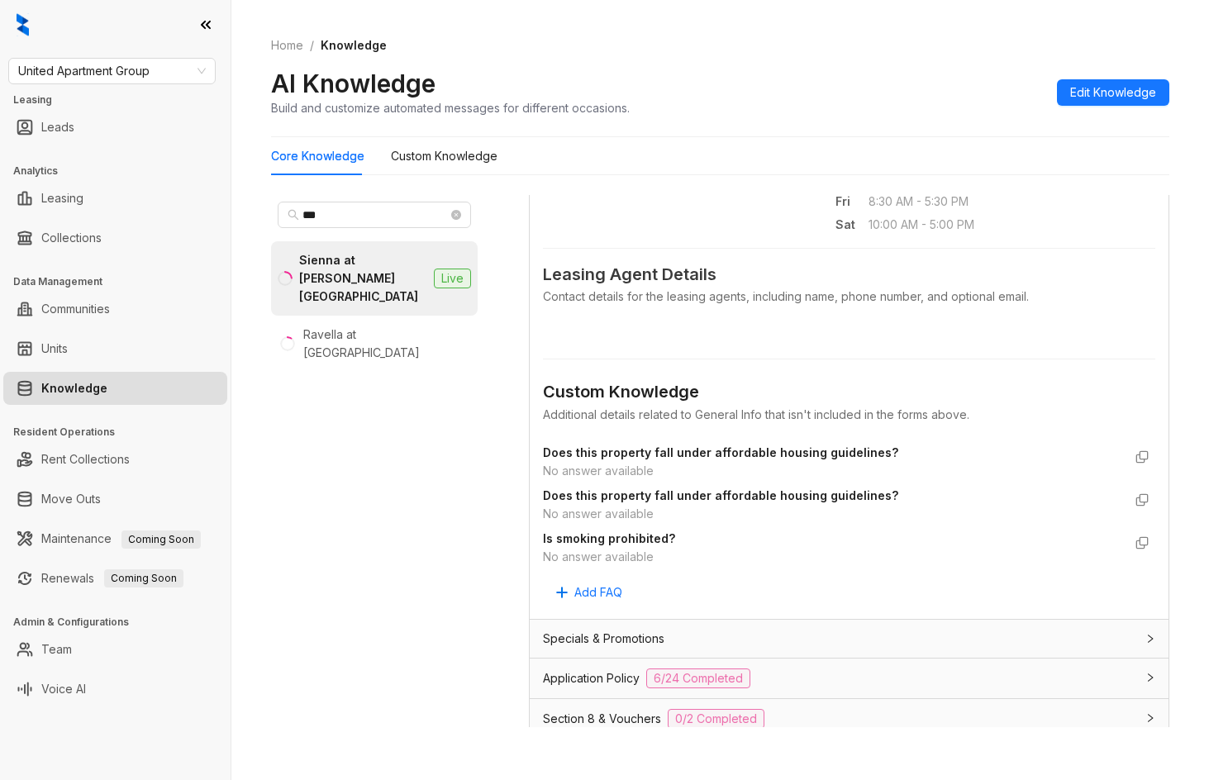
scroll to position [832, 0]
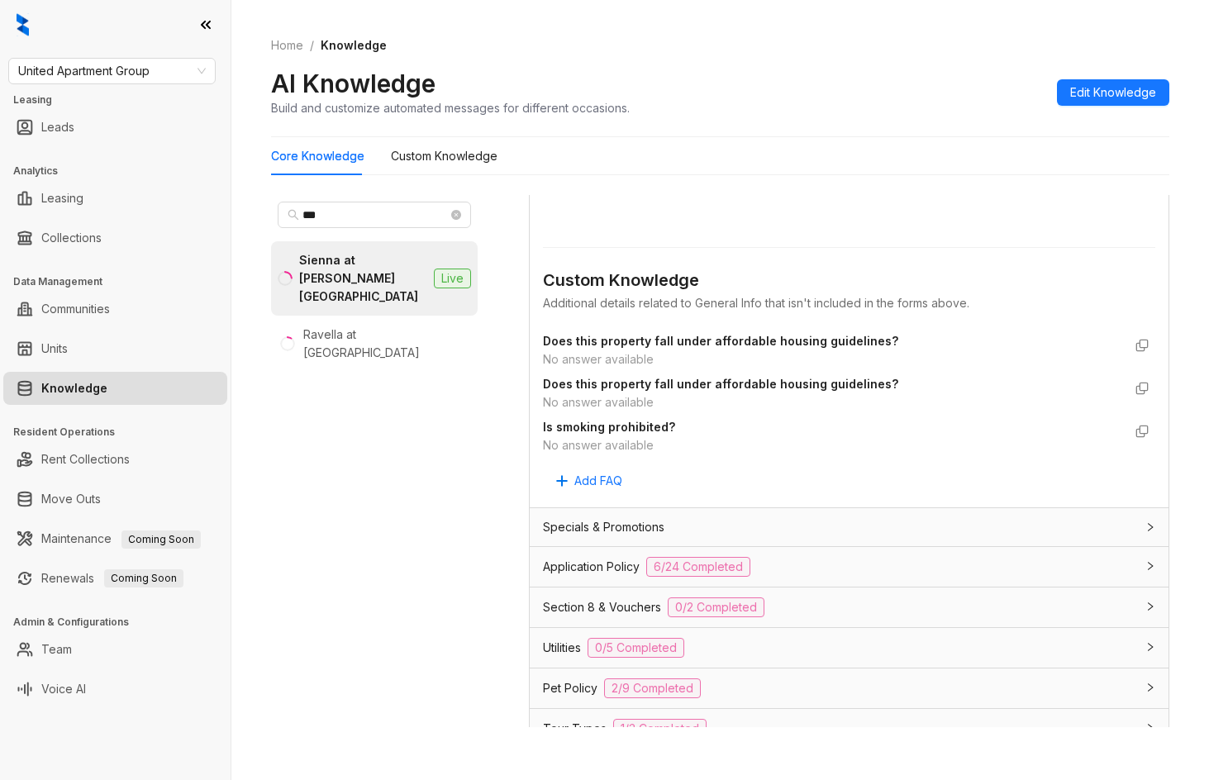
click at [946, 579] on div "Application Policy 6/24 Completed" at bounding box center [849, 567] width 639 height 40
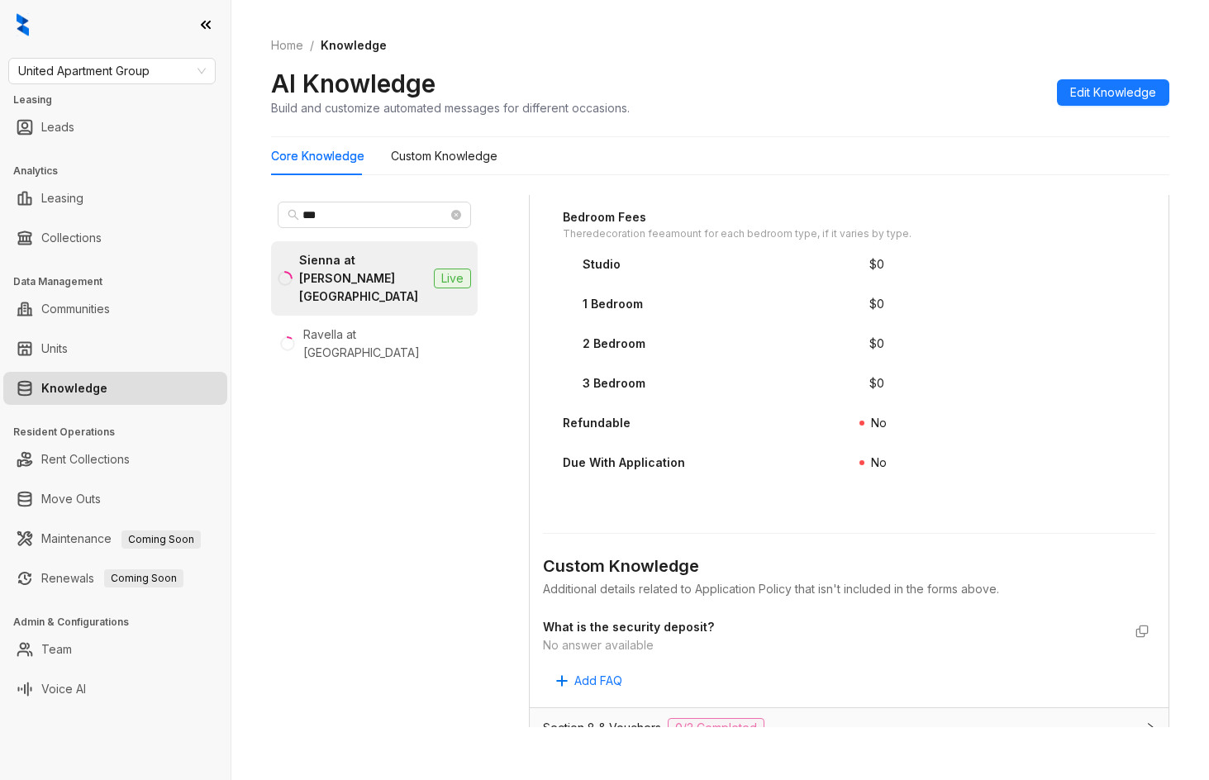
scroll to position [2834, 0]
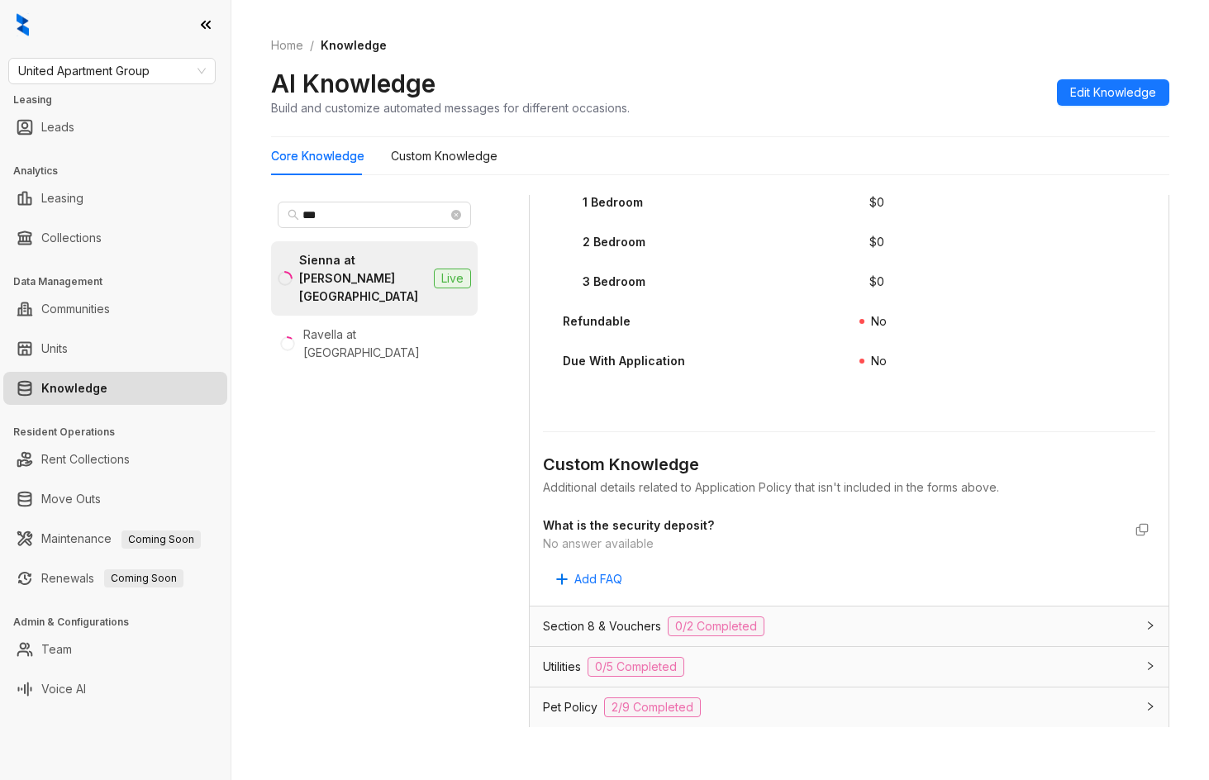
click at [983, 636] on div "Section 8 & Vouchers 0/2 Completed" at bounding box center [849, 627] width 639 height 40
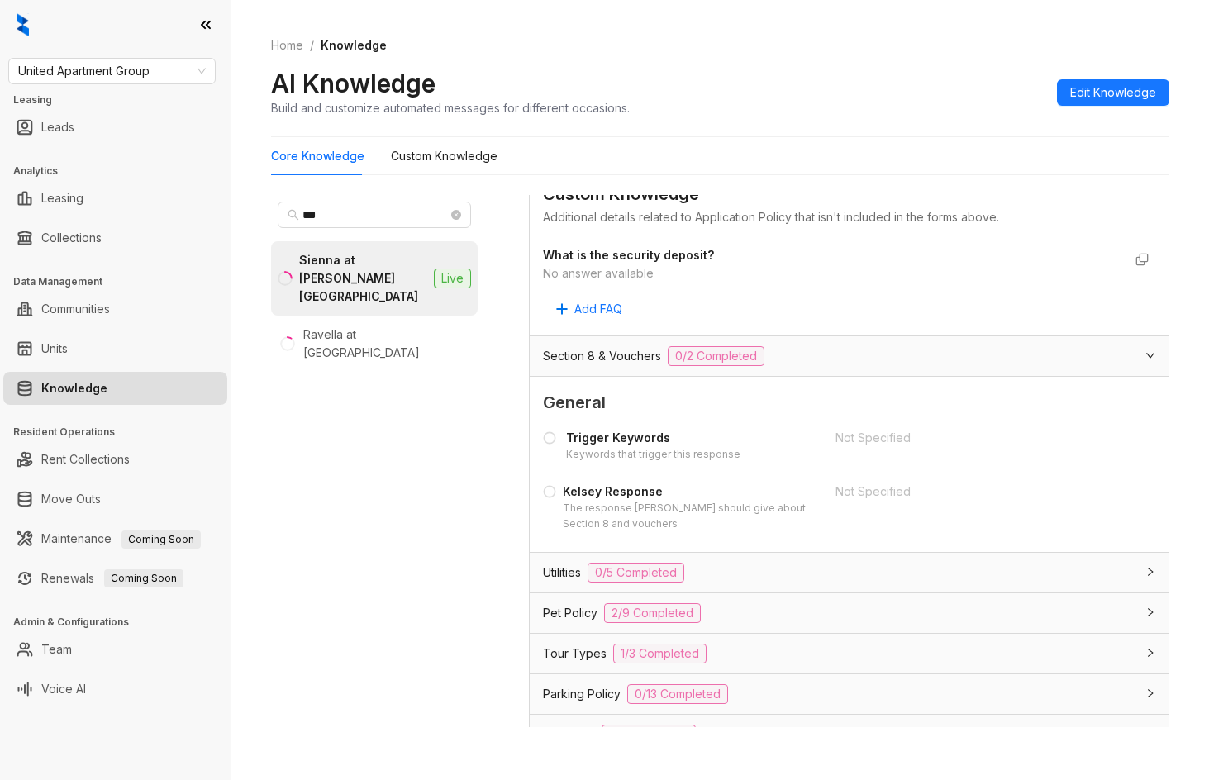
scroll to position [3212, 0]
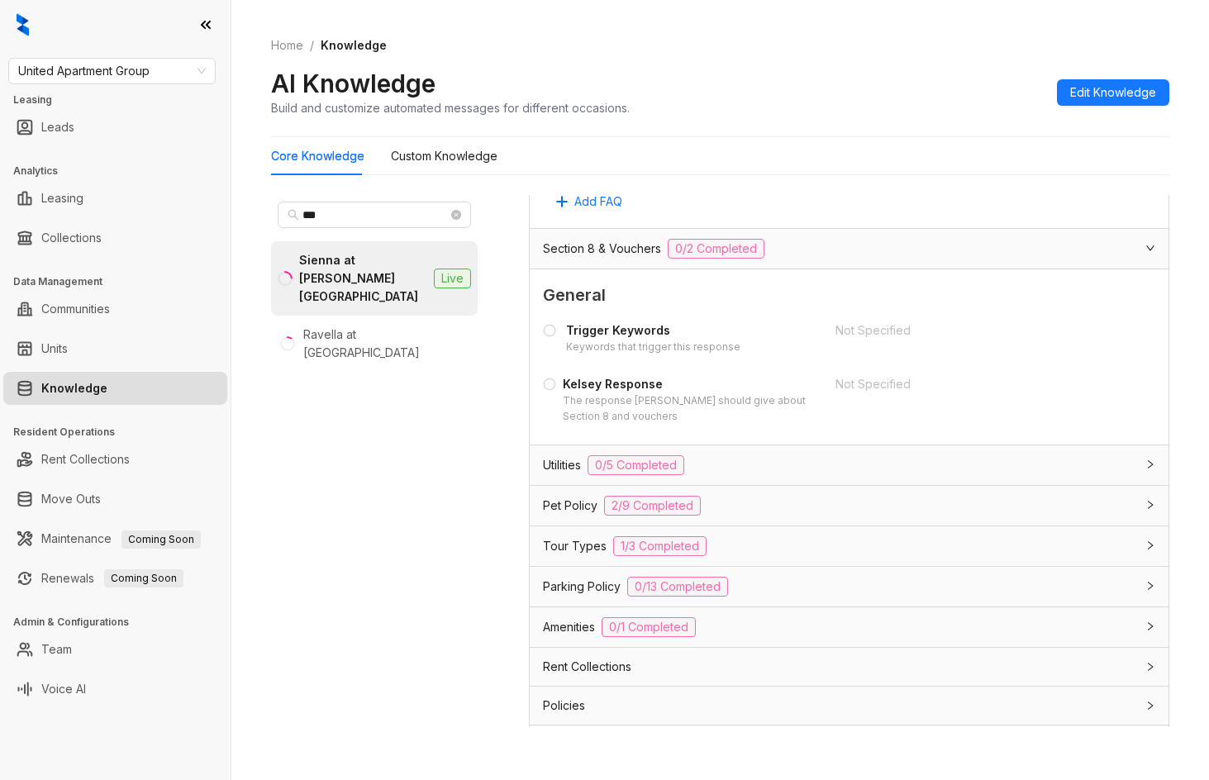
click at [983, 472] on div "Utilities 0/5 Completed" at bounding box center [839, 465] width 593 height 20
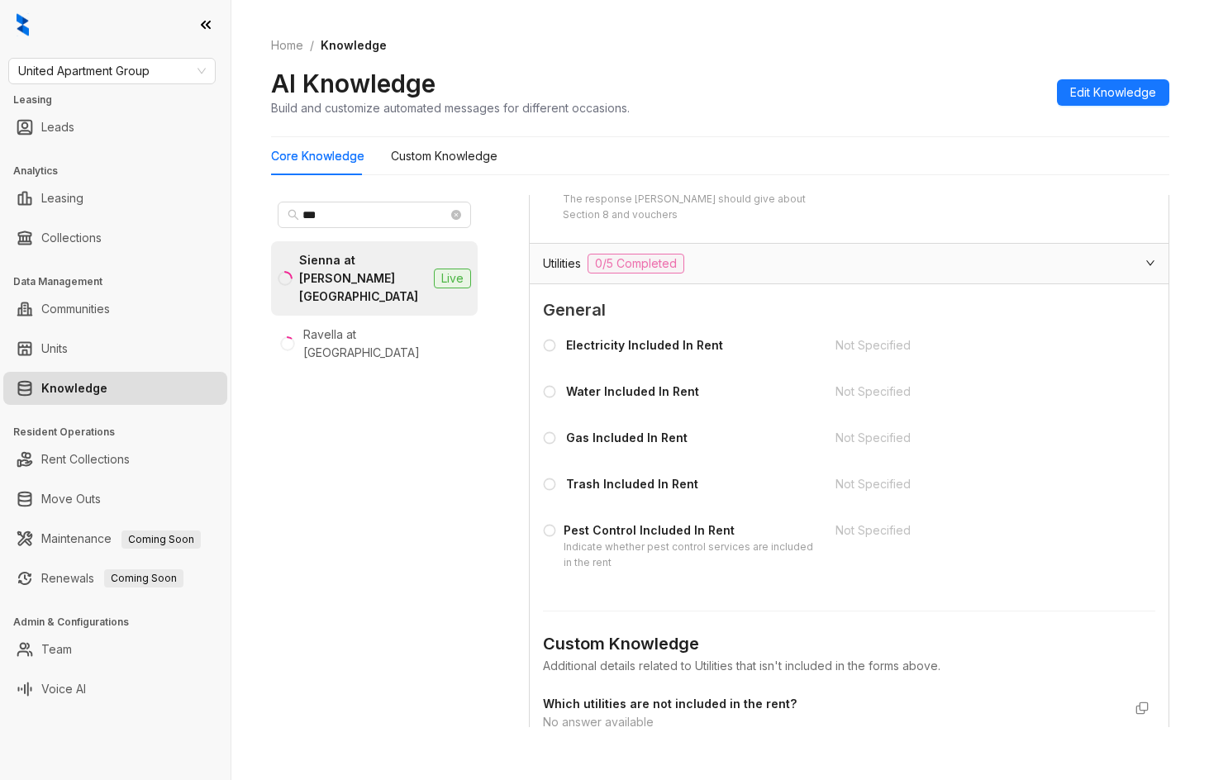
scroll to position [3543, 0]
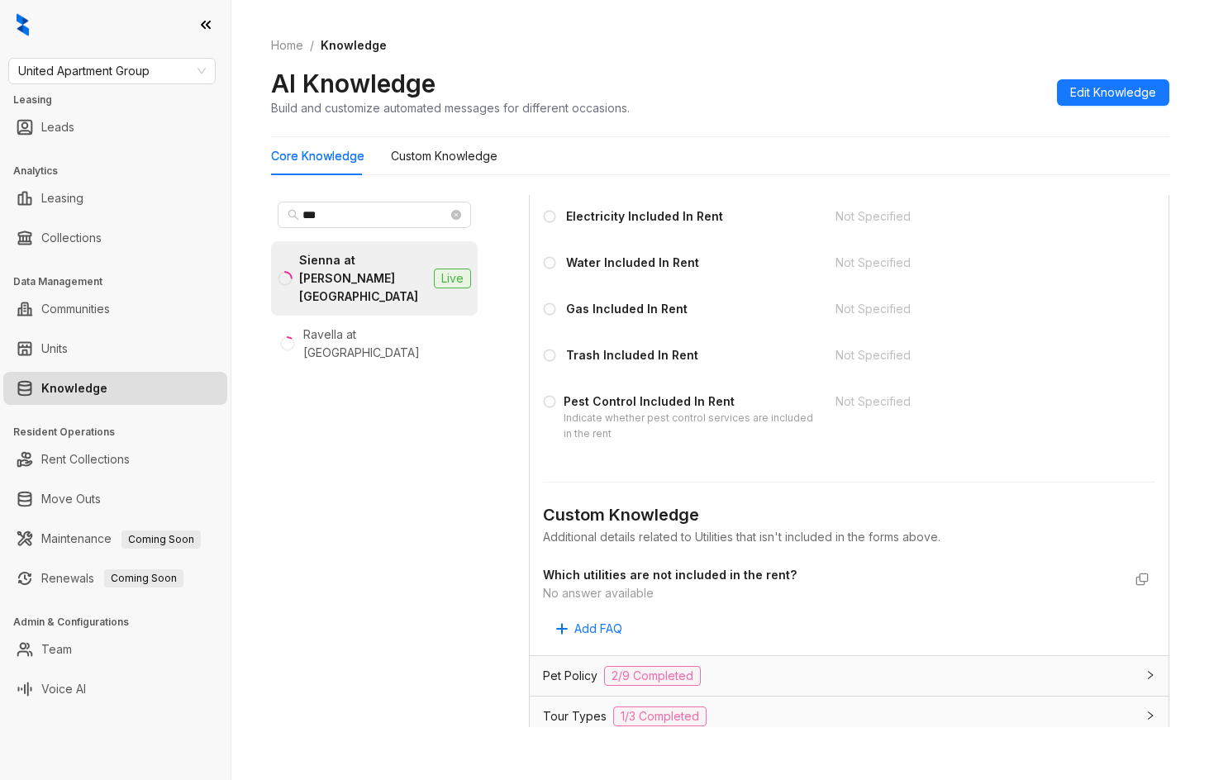
drag, startPoint x: 801, startPoint y: 667, endPoint x: 824, endPoint y: 651, distance: 28.0
click at [800, 668] on div "Pet Policy 2/9 Completed" at bounding box center [839, 676] width 593 height 20
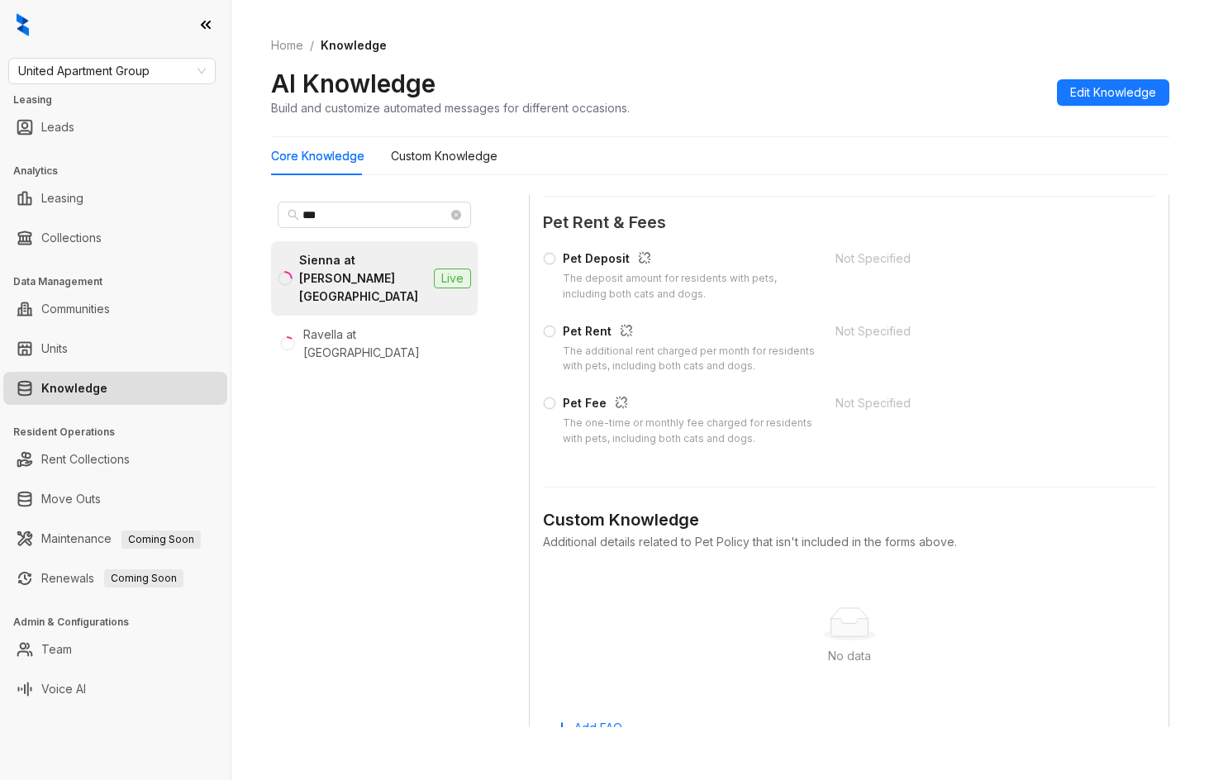
scroll to position [4716, 0]
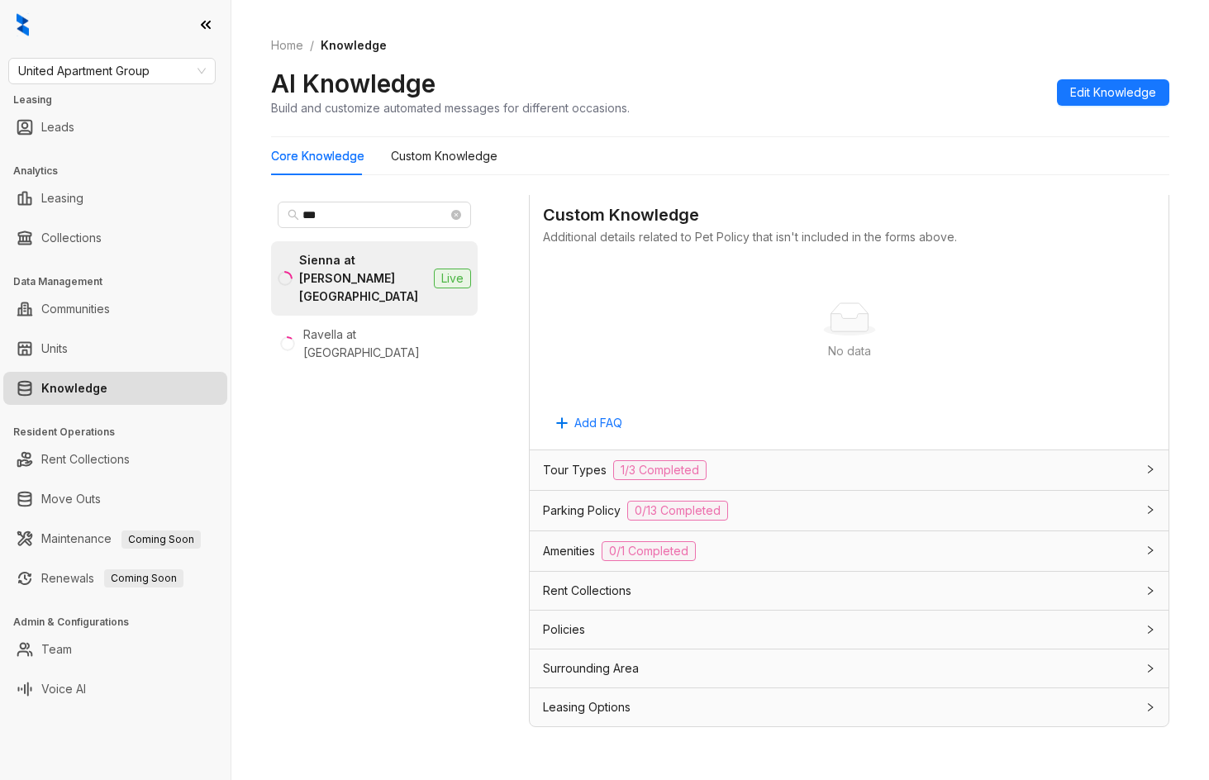
click at [755, 698] on div "Leasing Options" at bounding box center [849, 708] width 639 height 38
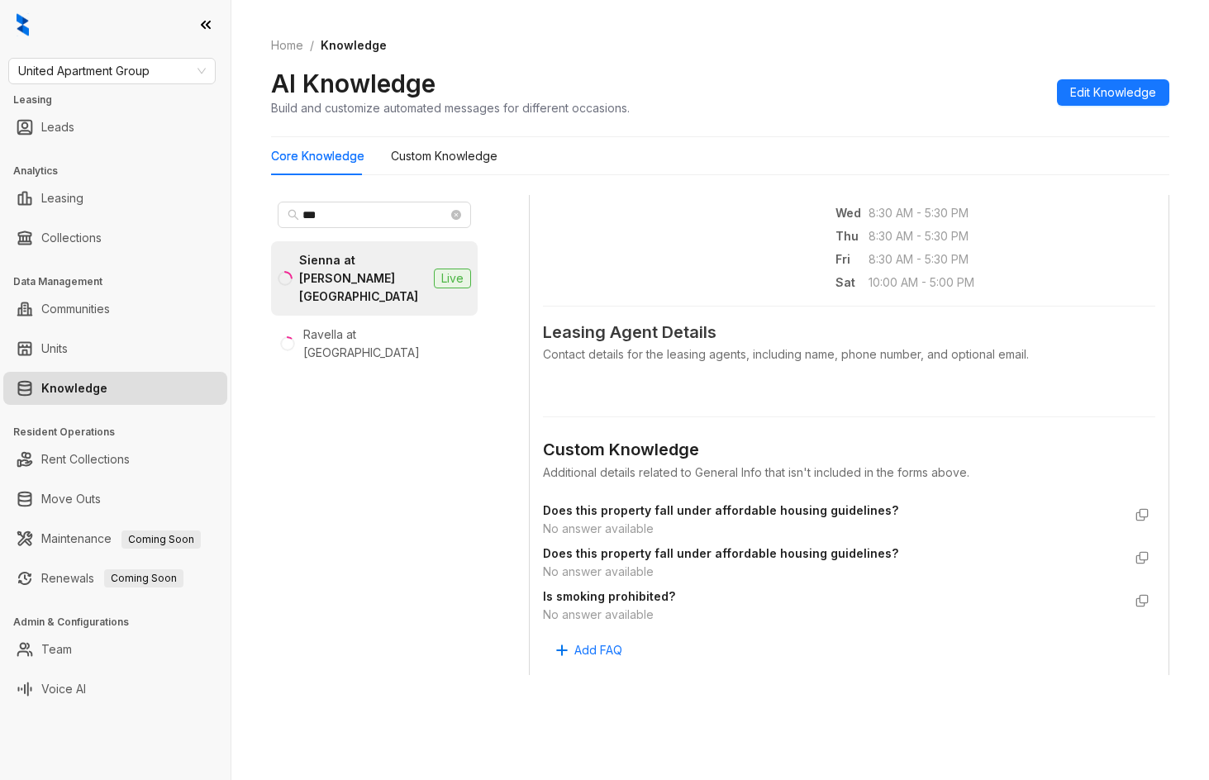
scroll to position [0, 0]
